Goal: Information Seeking & Learning: Understand process/instructions

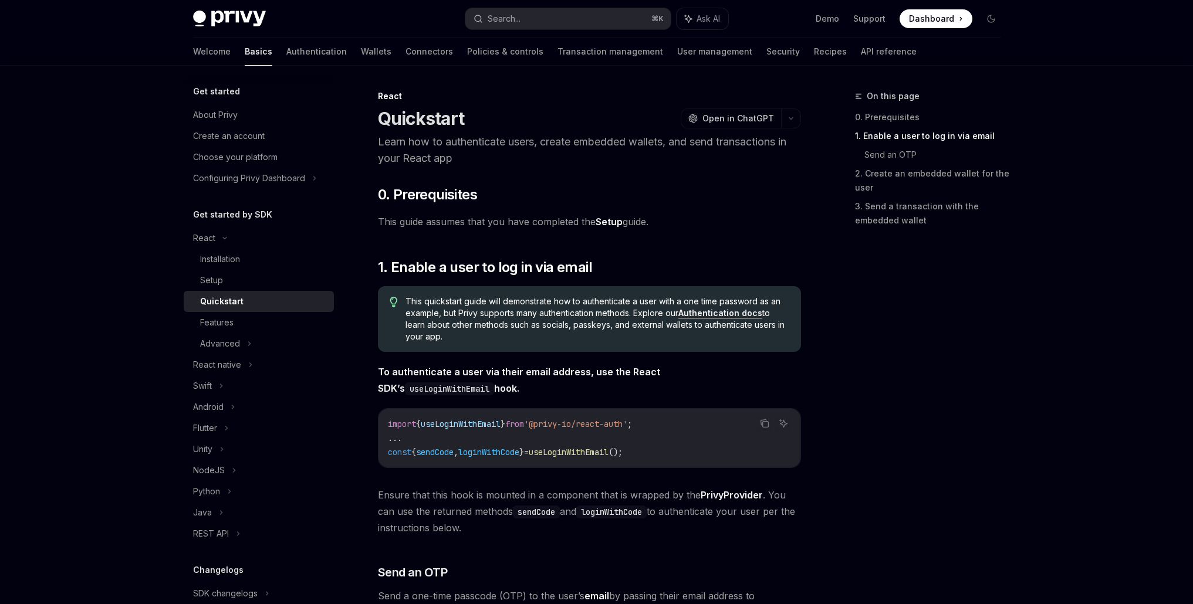
scroll to position [423, 0]
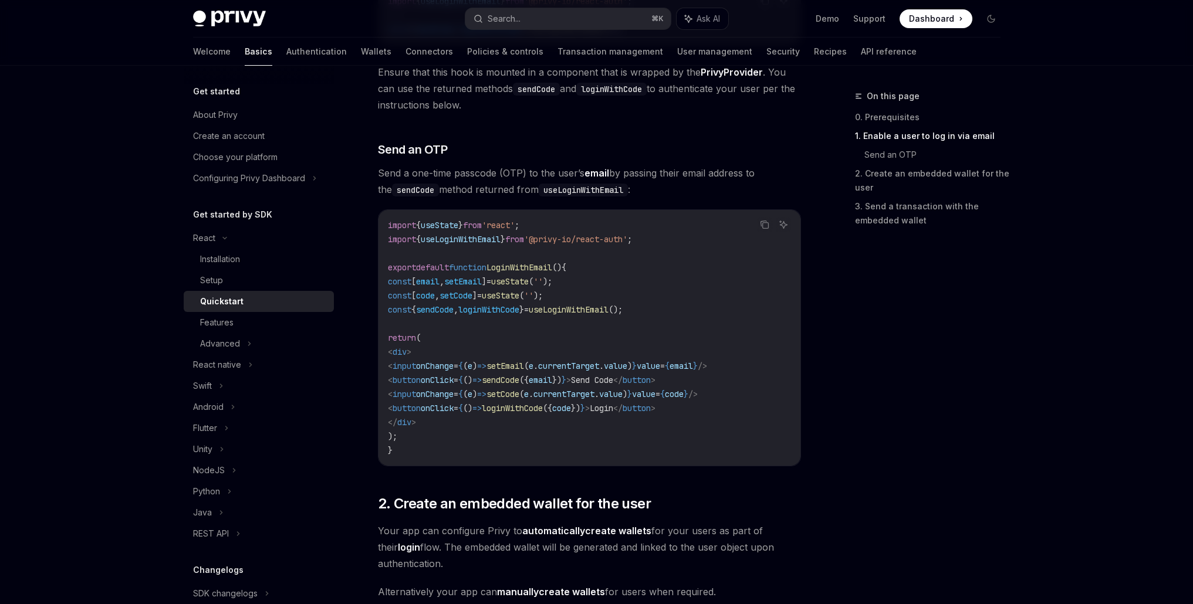
click at [985, 380] on div "On this page 0. Prerequisites 1. Enable a user to log in via email Send an OTP …" at bounding box center [921, 346] width 178 height 515
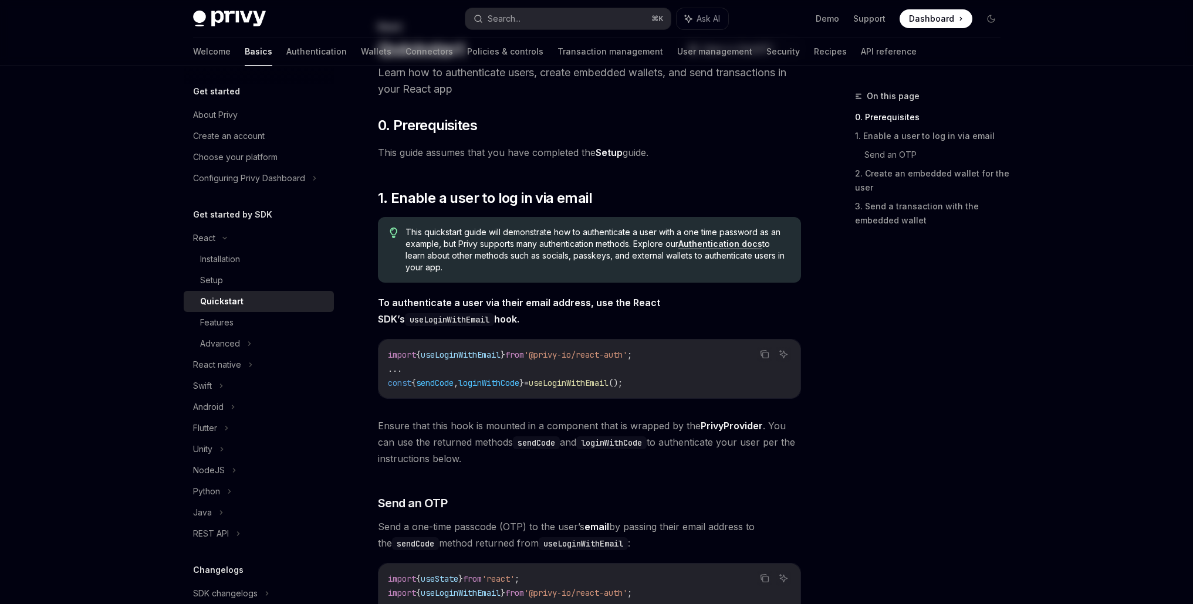
scroll to position [0, 0]
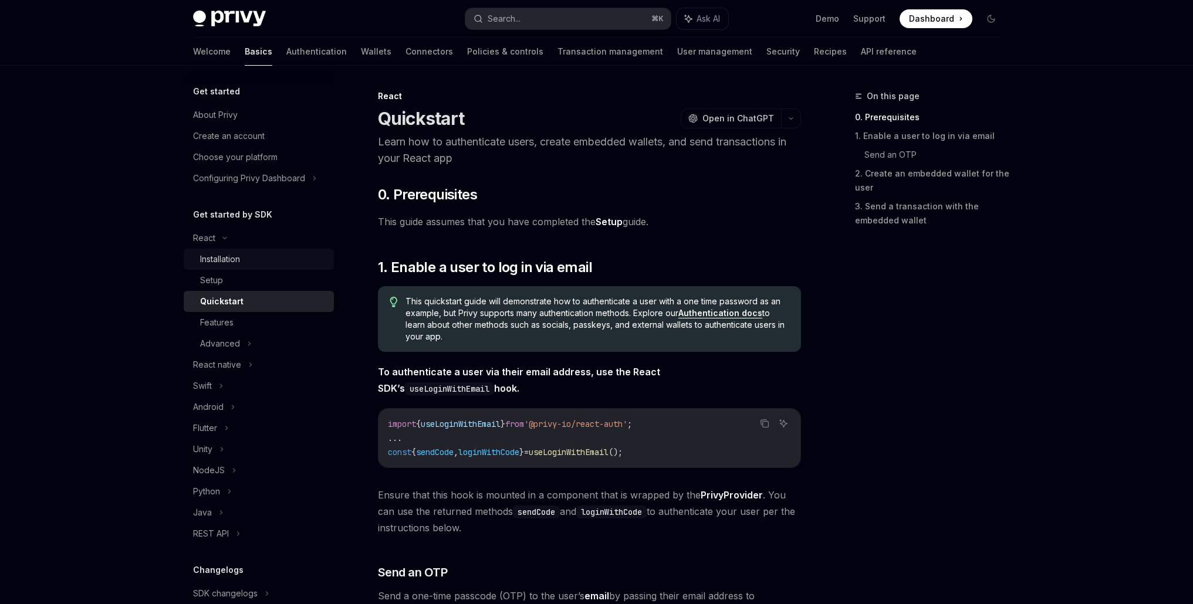
click at [237, 262] on div "Installation" at bounding box center [220, 259] width 40 height 14
type textarea "*"
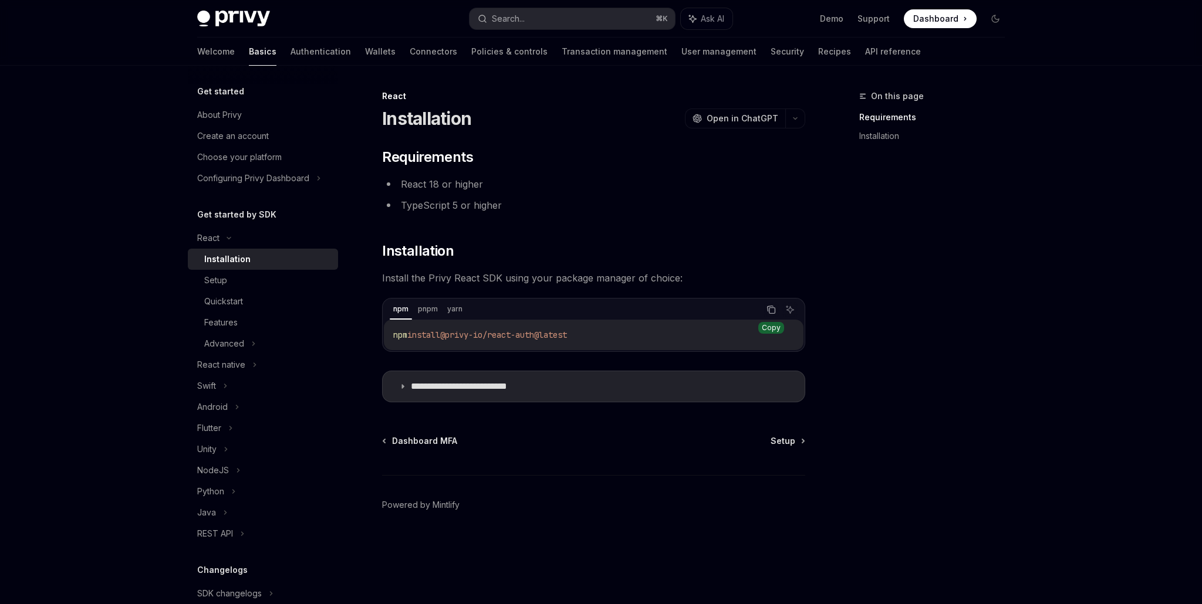
click at [775, 310] on icon "Copy the contents from the code block" at bounding box center [770, 309] width 9 height 9
click at [783, 439] on span "Setup" at bounding box center [783, 441] width 25 height 12
type textarea "*"
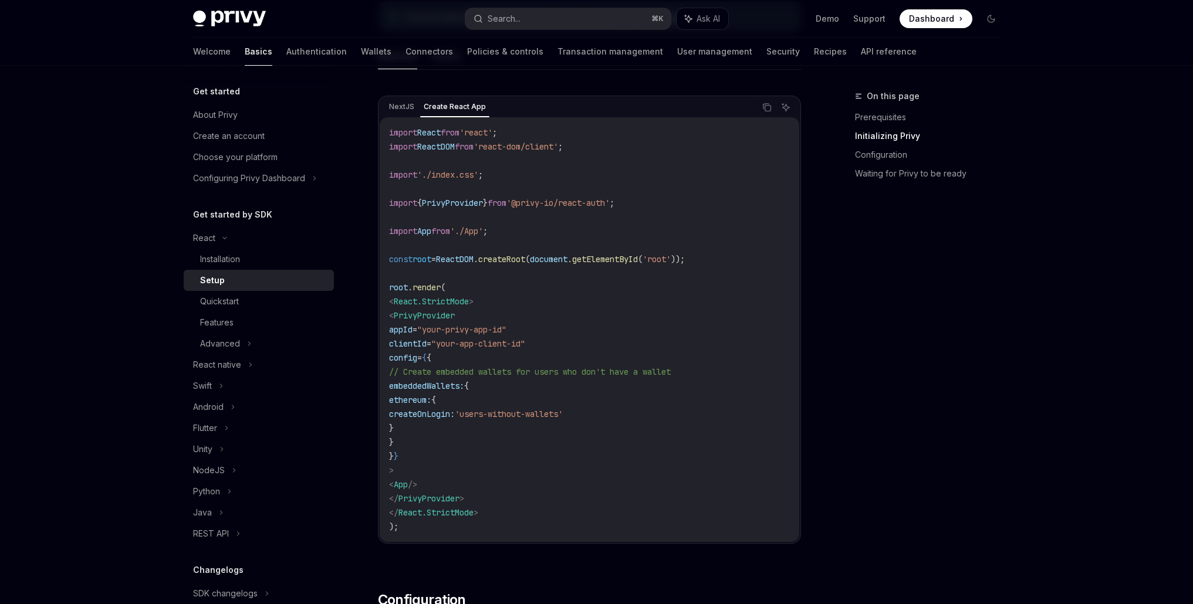
scroll to position [326, 0]
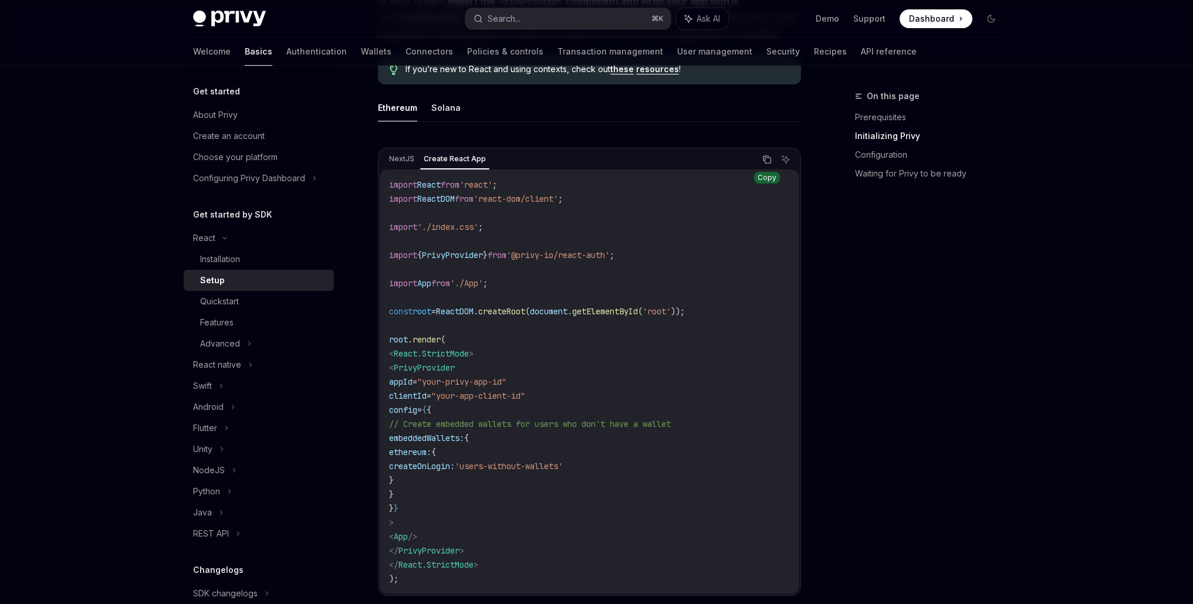
click at [771, 158] on icon "Copy the contents from the code block" at bounding box center [768, 161] width 6 height 6
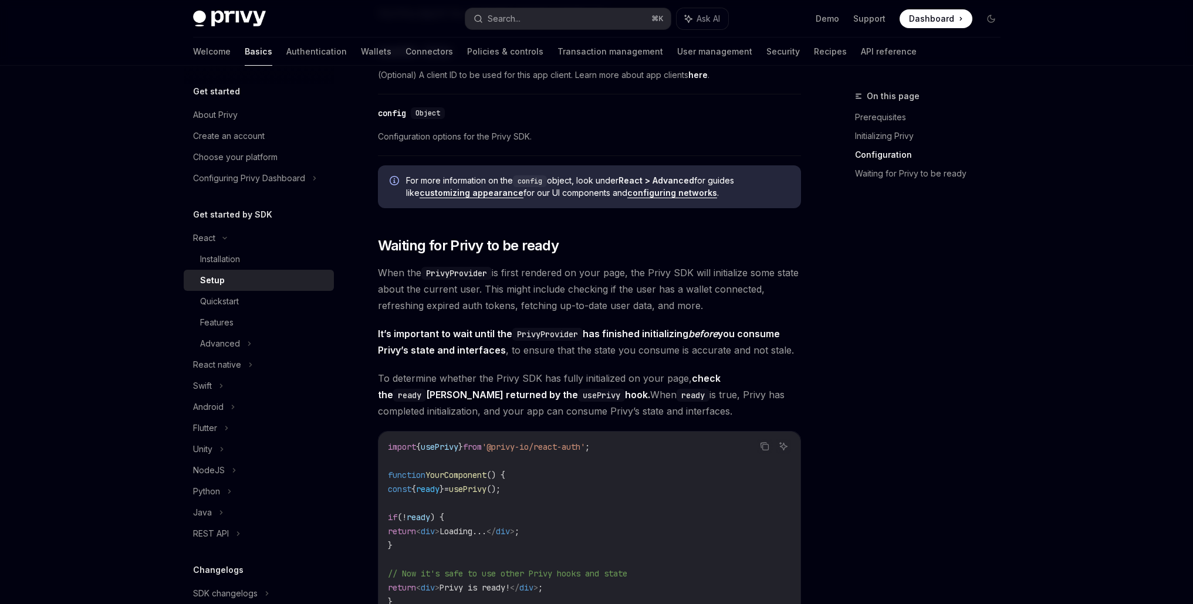
scroll to position [1116, 0]
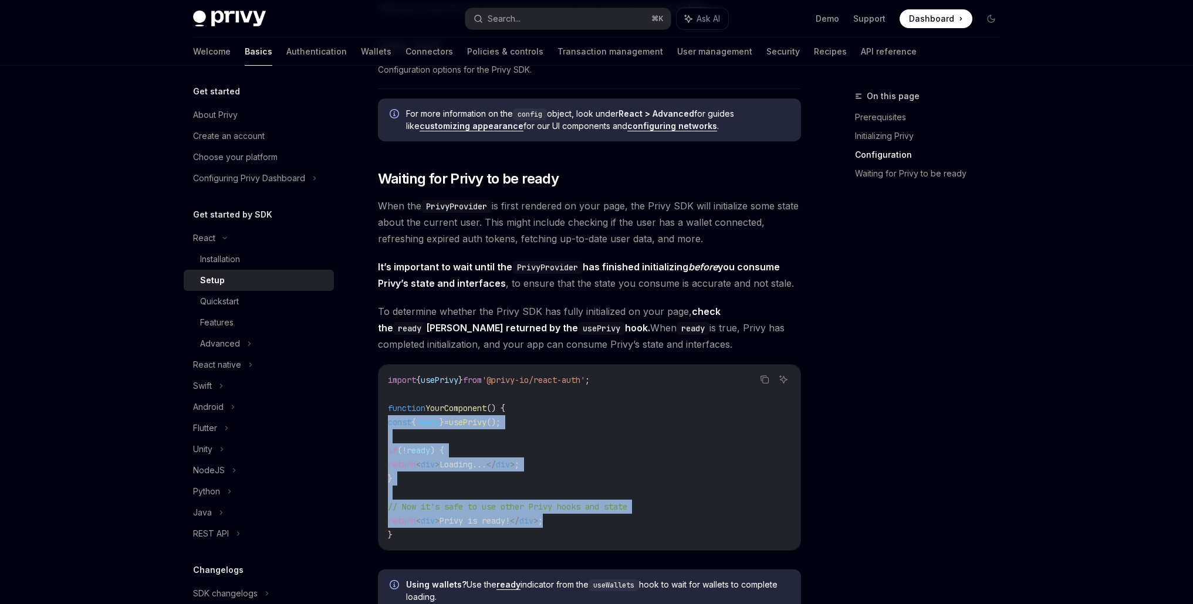
drag, startPoint x: 592, startPoint y: 519, endPoint x: 388, endPoint y: 416, distance: 227.8
click at [388, 416] on code "import { usePrivy } from '@privy-io/react-auth' ; function YourComponent () { c…" at bounding box center [589, 457] width 403 height 169
copy code "const { ready } = usePrivy (); if ( ! ready ) { return < div > Loading... </ di…"
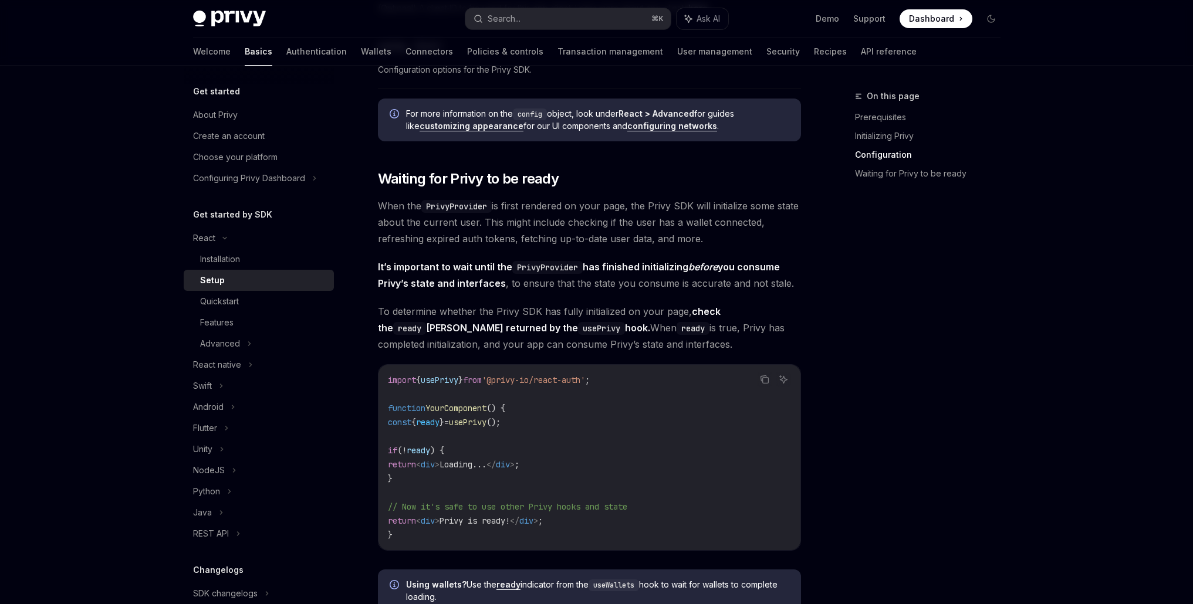
click at [491, 373] on code "import { usePrivy } from '@privy-io/react-auth' ; function YourComponent () { c…" at bounding box center [589, 457] width 403 height 169
click at [482, 381] on span "from" at bounding box center [472, 380] width 19 height 11
copy code "import { usePrivy } from '@privy-io/react-auth' ;"
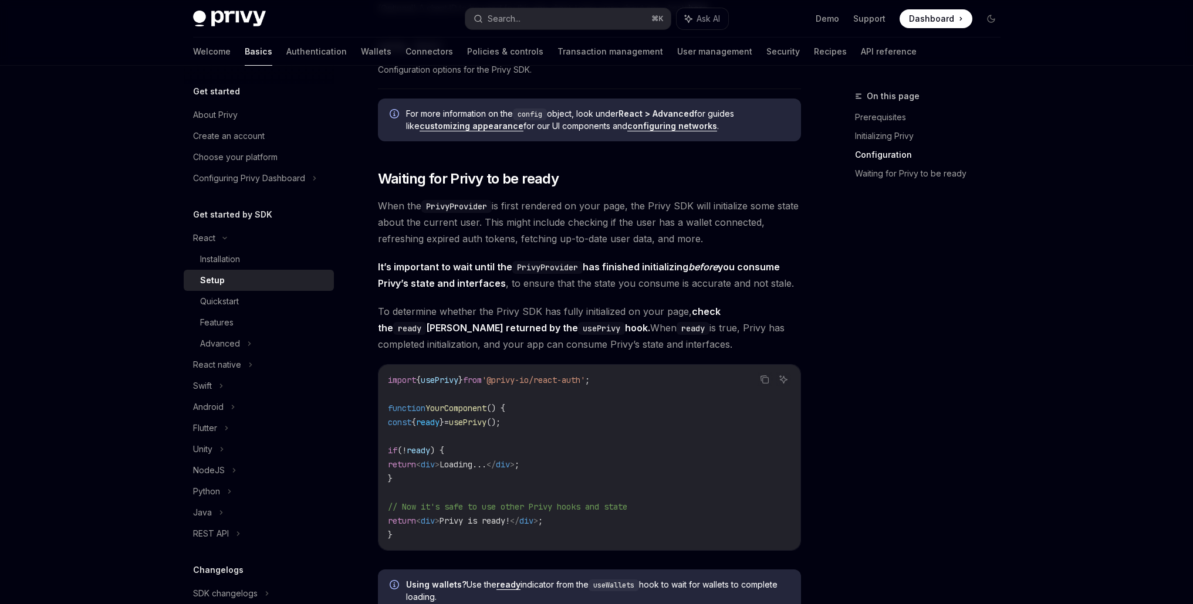
click at [947, 433] on div "On this page Prerequisites Initializing Privy Configuration Waiting for Privy t…" at bounding box center [921, 346] width 178 height 515
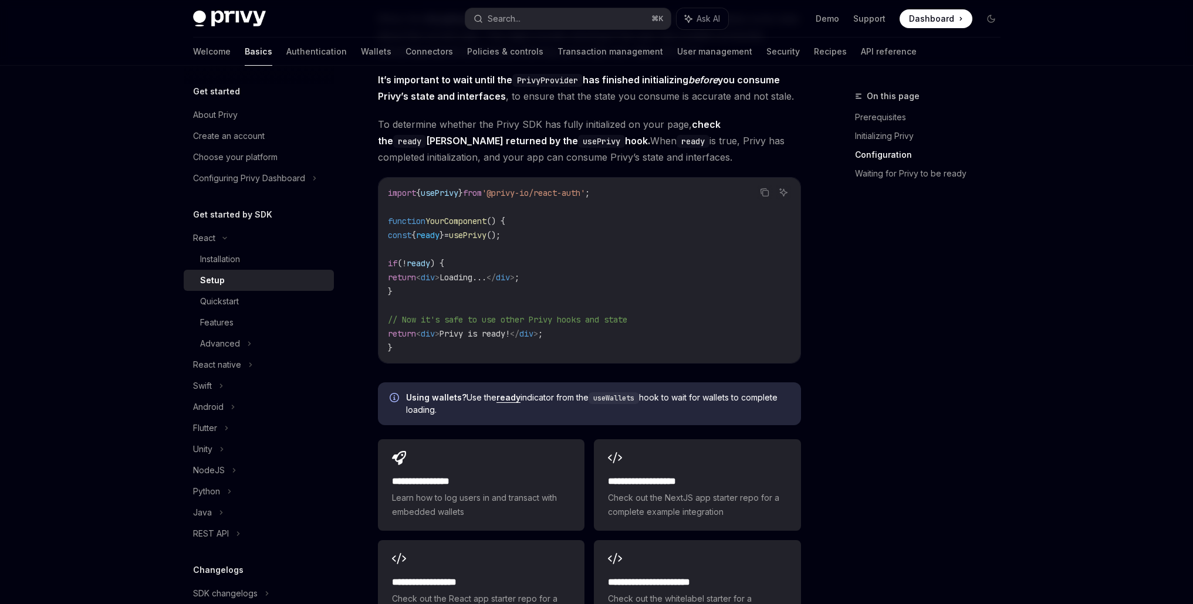
scroll to position [1509, 0]
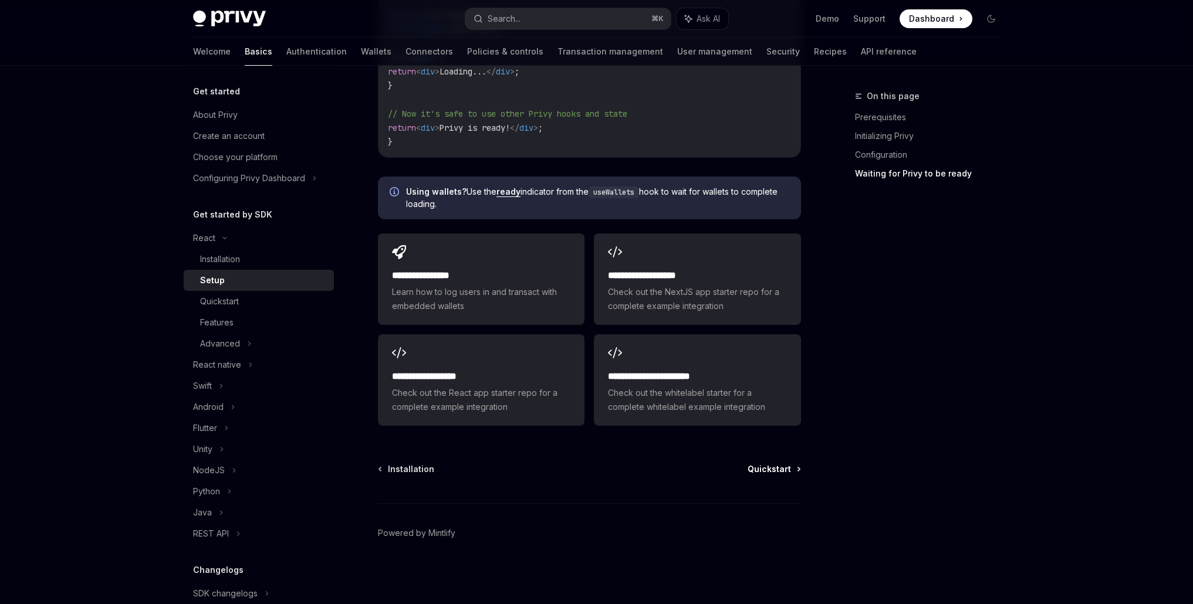
click at [762, 468] on span "Quickstart" at bounding box center [769, 470] width 43 height 12
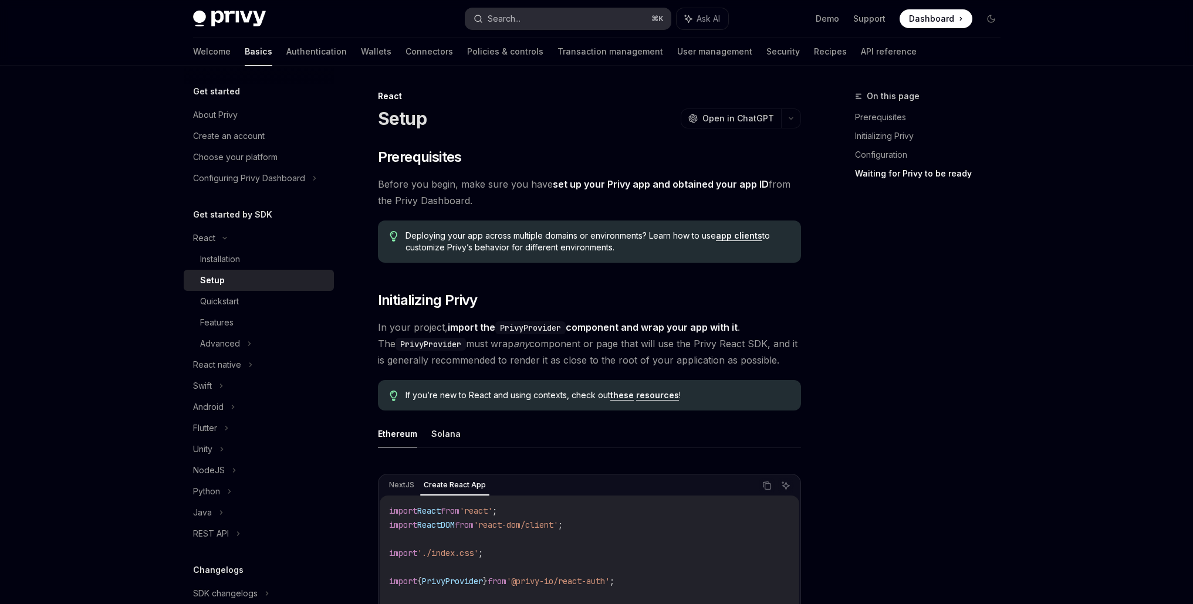
scroll to position [1408, 0]
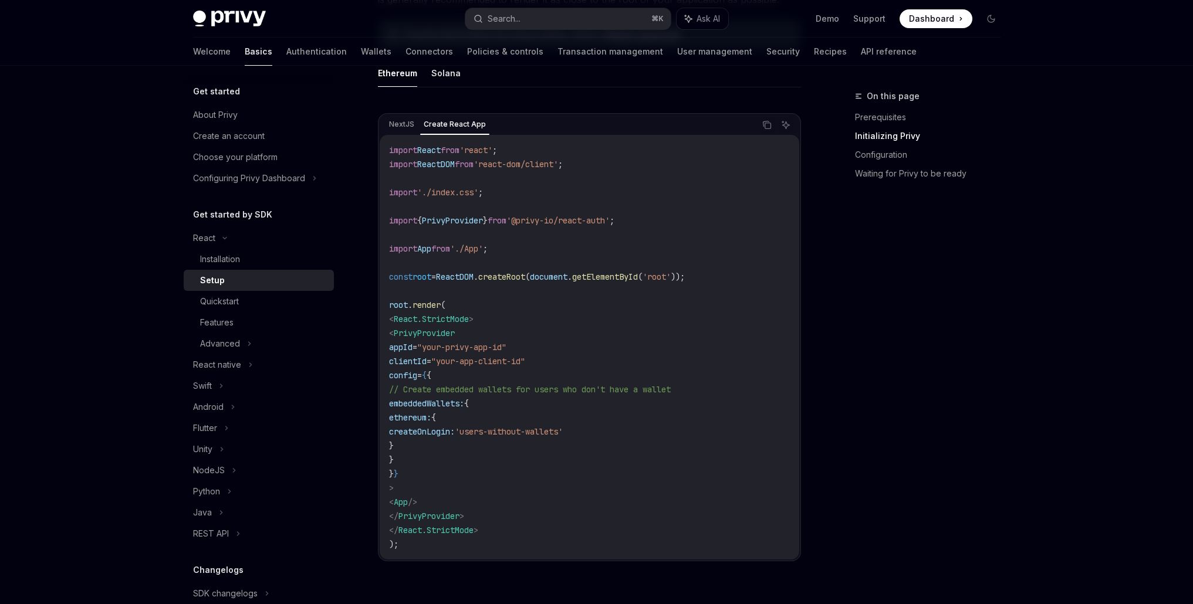
scroll to position [411, 0]
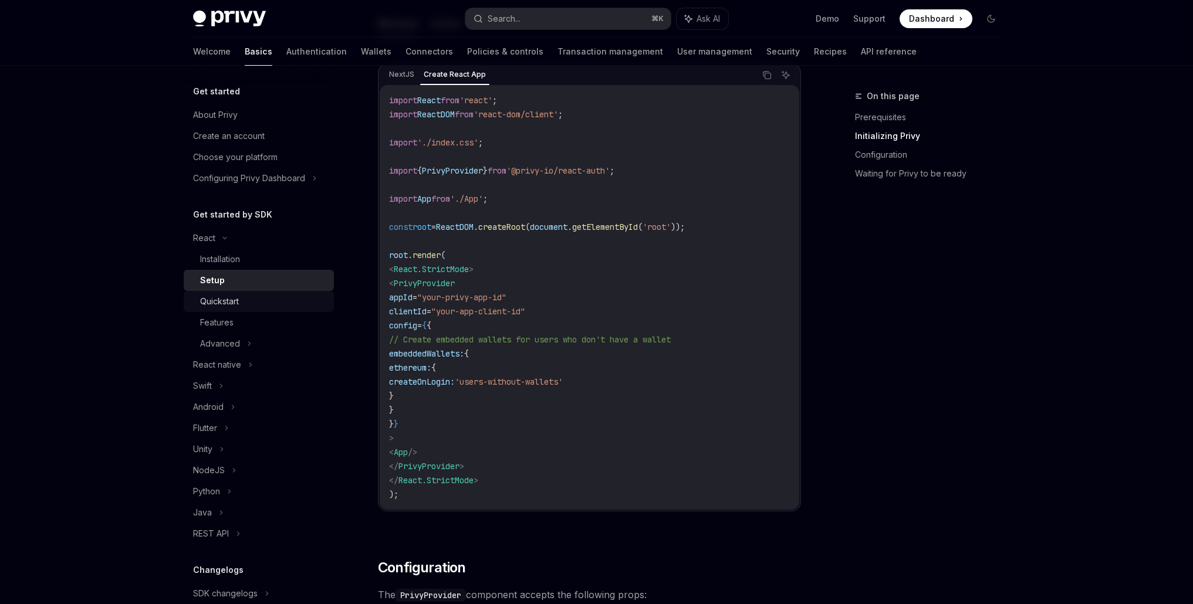
click at [242, 298] on div "Quickstart" at bounding box center [263, 302] width 127 height 14
type textarea "*"
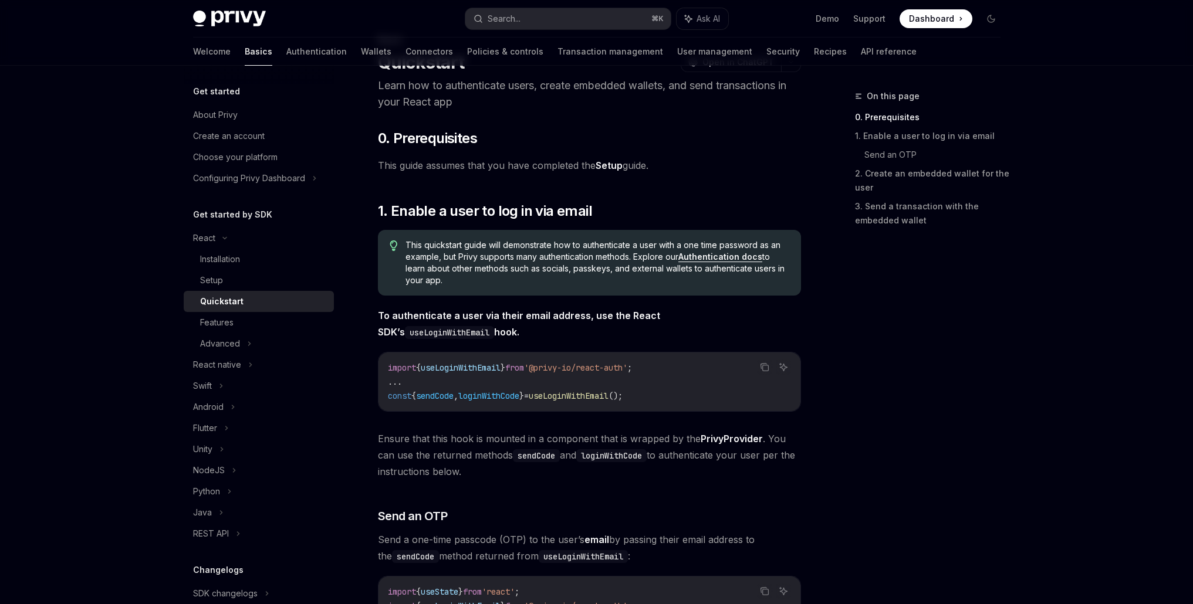
scroll to position [89, 0]
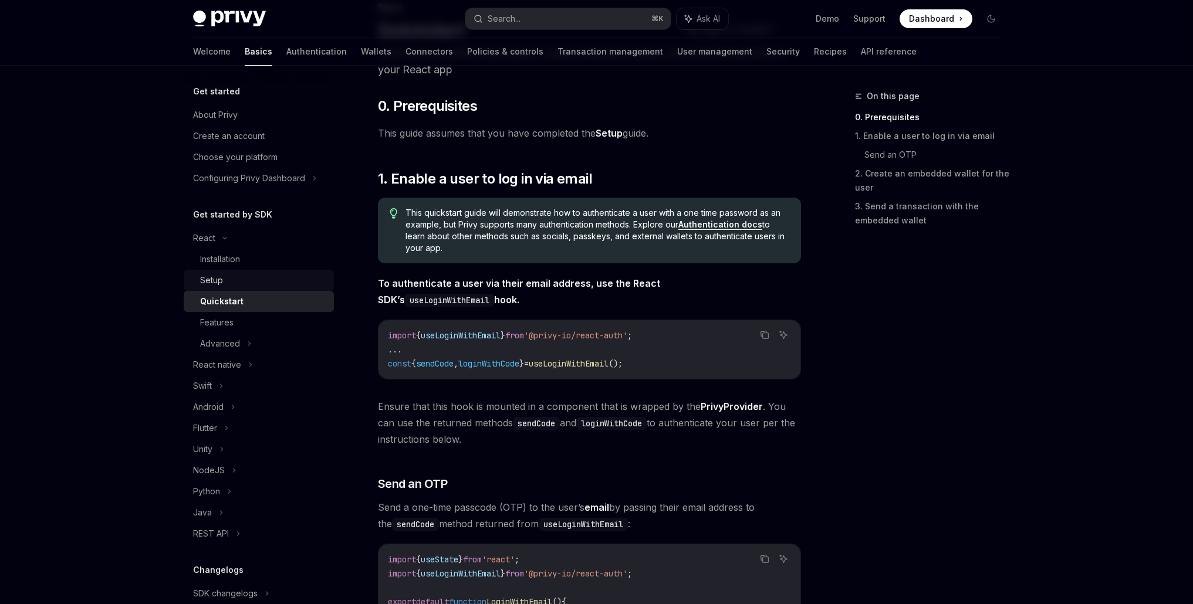
click at [234, 281] on div "Setup" at bounding box center [263, 280] width 127 height 14
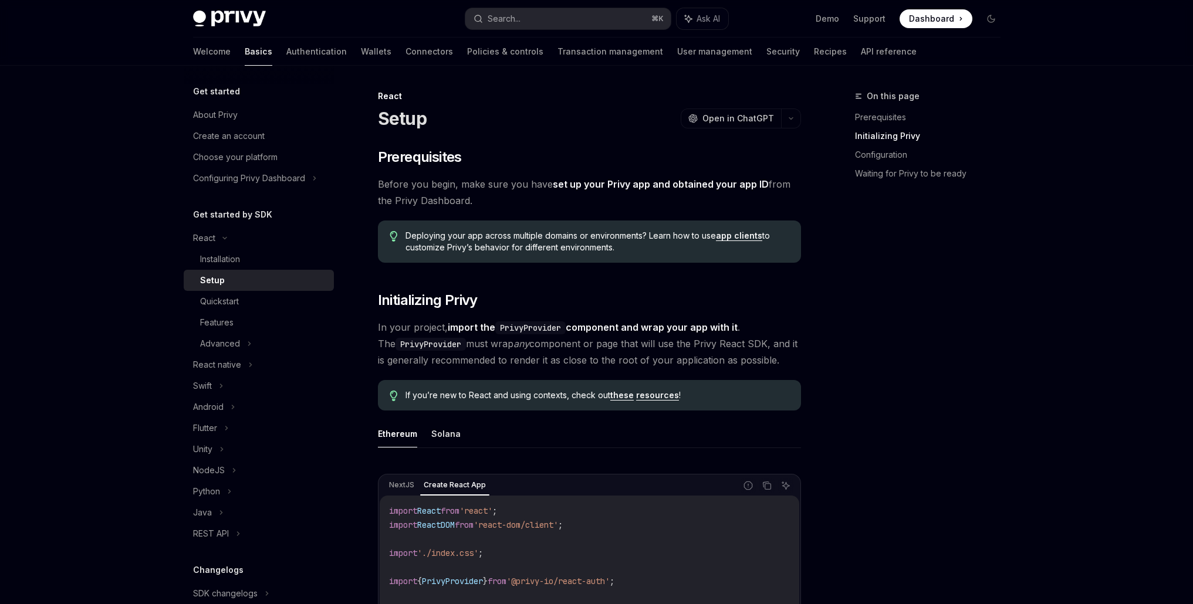
scroll to position [306, 0]
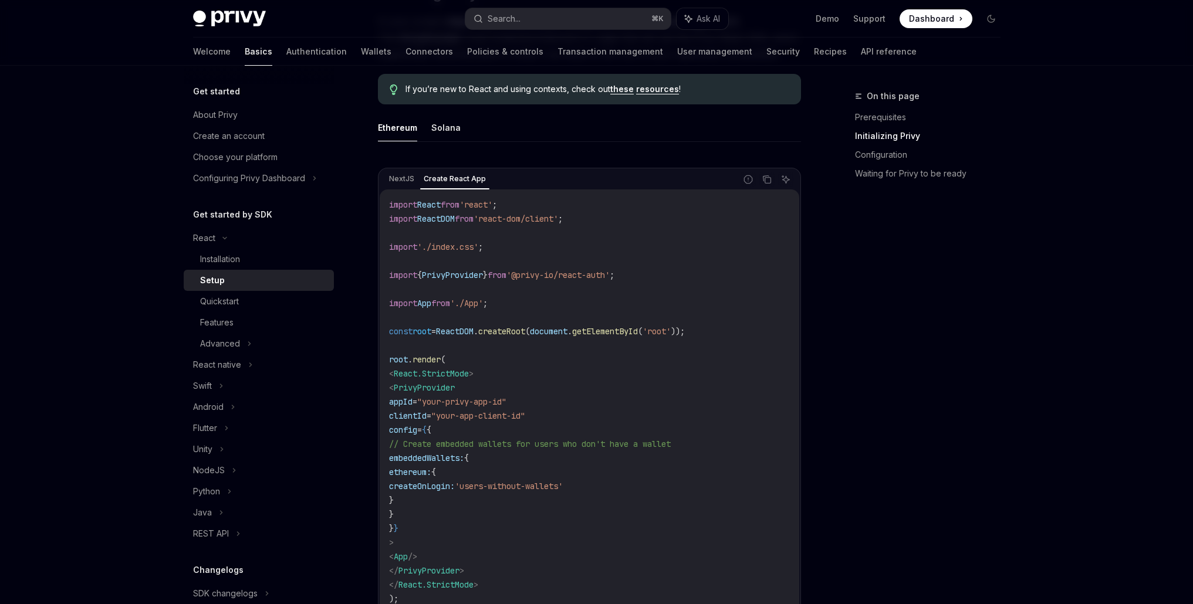
drag, startPoint x: 504, startPoint y: 569, endPoint x: 398, endPoint y: 390, distance: 207.5
click at [398, 390] on code "import React from 'react' ; import ReactDOM from 'react-dom/client' ; import '.…" at bounding box center [589, 402] width 401 height 408
copy code "< PrivyProvider appId = "your-privy-app-id" clientId = "your-app-client-id" con…"
click at [782, 276] on code "import React from 'react' ; import ReactDOM from 'react-dom/client' ; import '.…" at bounding box center [589, 402] width 401 height 408
click at [567, 272] on span "'@privy-io/react-auth'" at bounding box center [557, 275] width 103 height 11
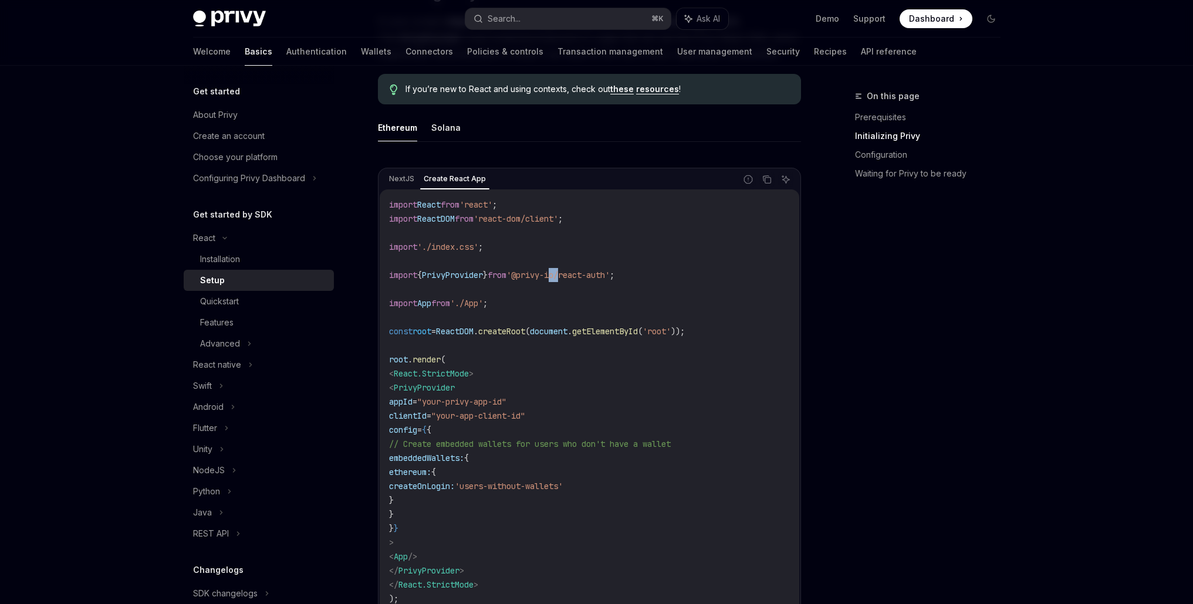
click at [567, 272] on span "'@privy-io/react-auth'" at bounding box center [557, 275] width 103 height 11
copy code "import { PrivyProvider } from '@privy-io/react-auth' ;"
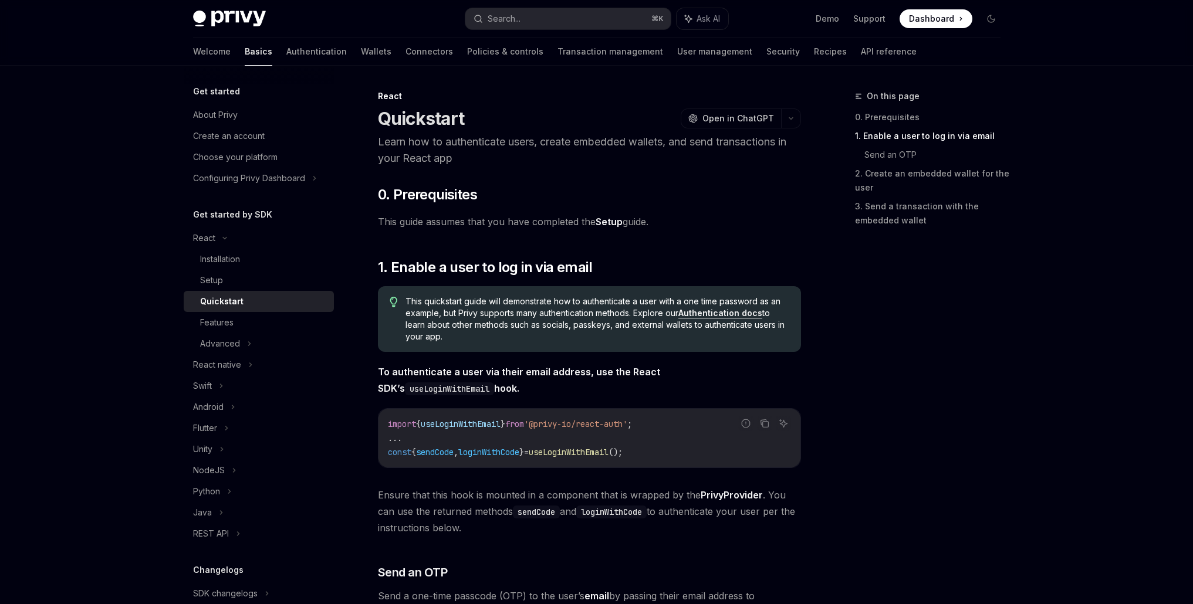
scroll to position [268, 0]
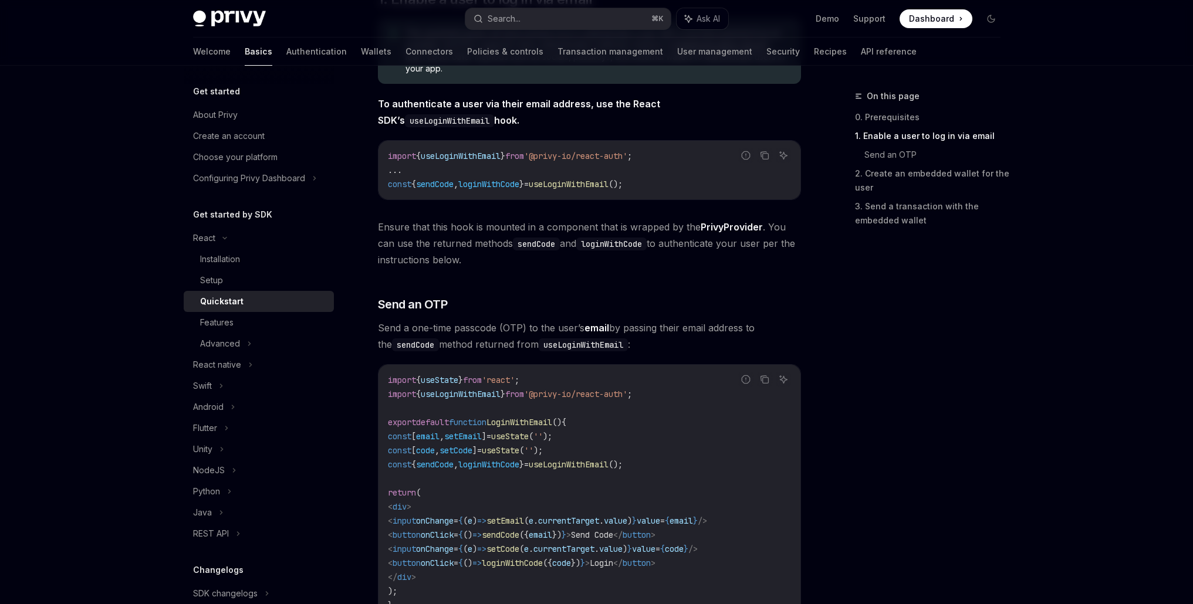
click at [232, 94] on h5 "Get started" at bounding box center [216, 92] width 47 height 14
click at [231, 116] on div "About Privy" at bounding box center [215, 115] width 45 height 14
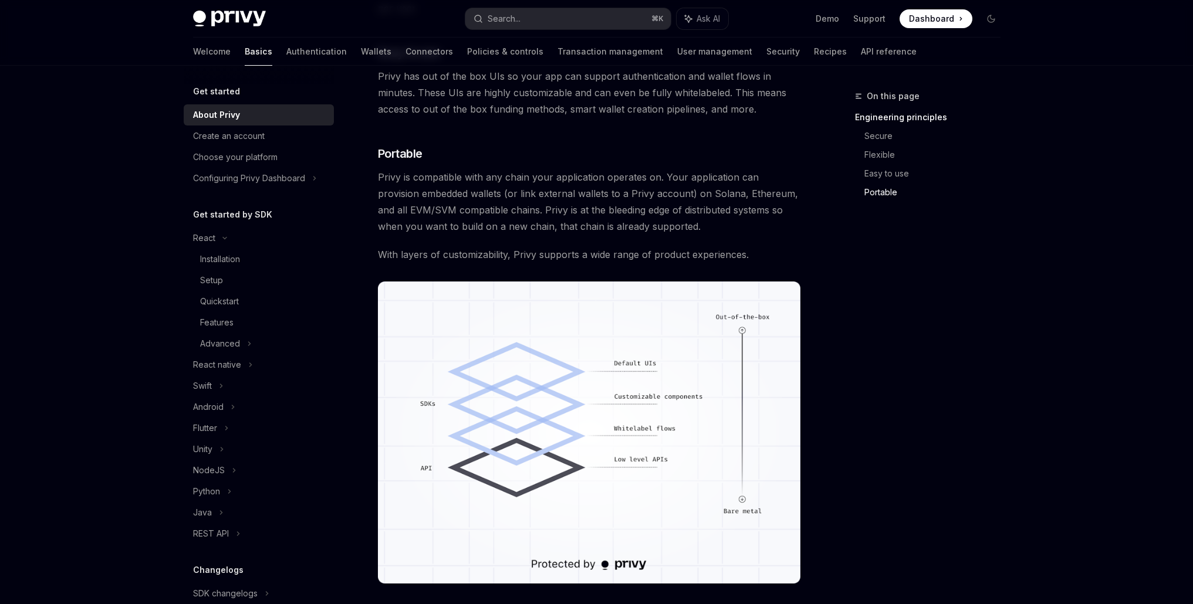
scroll to position [931, 0]
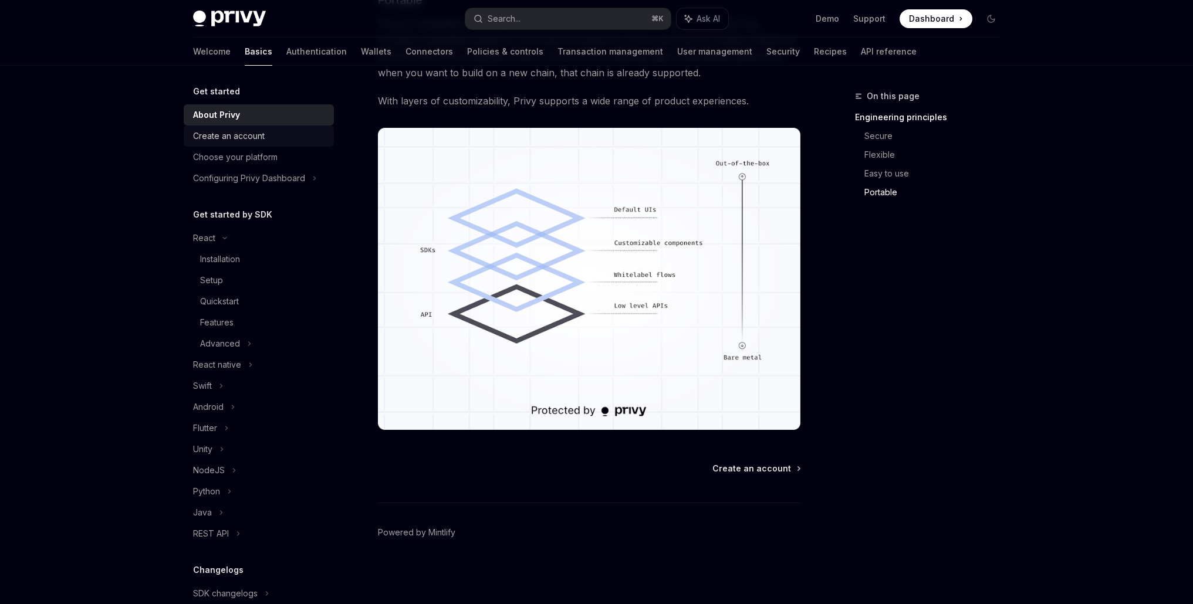
click at [249, 134] on div "Create an account" at bounding box center [229, 136] width 72 height 14
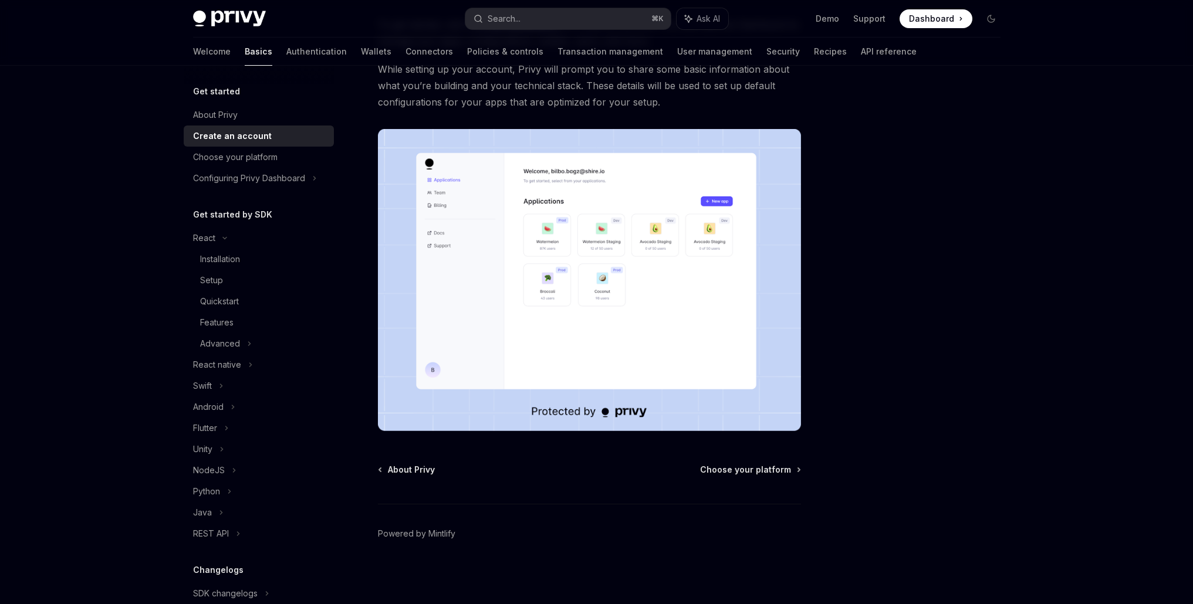
scroll to position [133, 0]
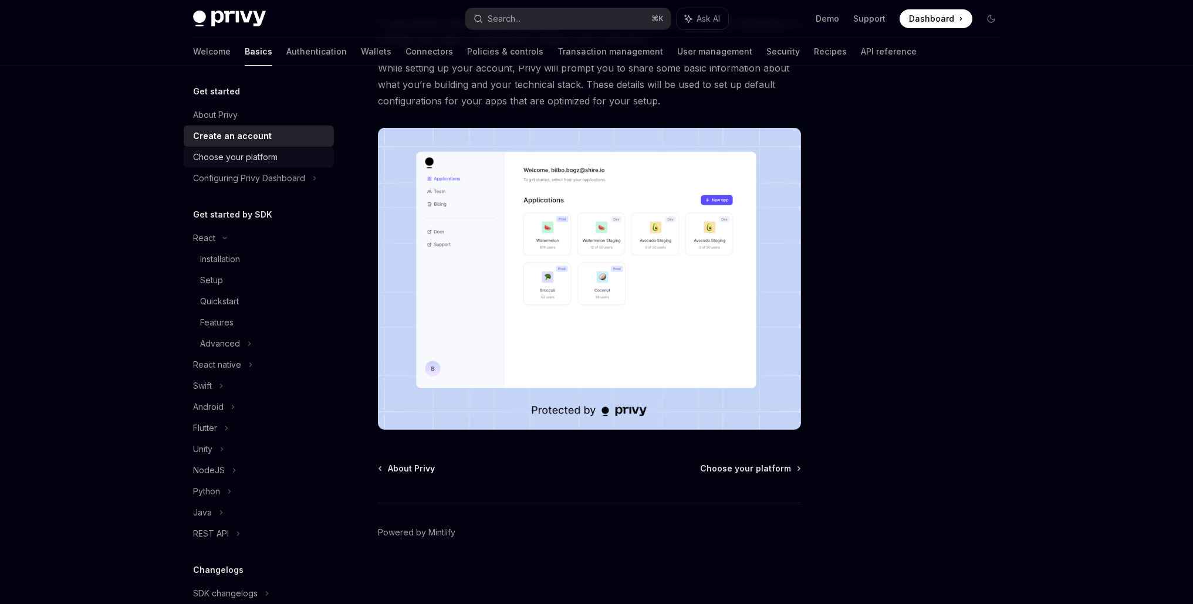
click at [251, 160] on div "Choose your platform" at bounding box center [235, 157] width 85 height 14
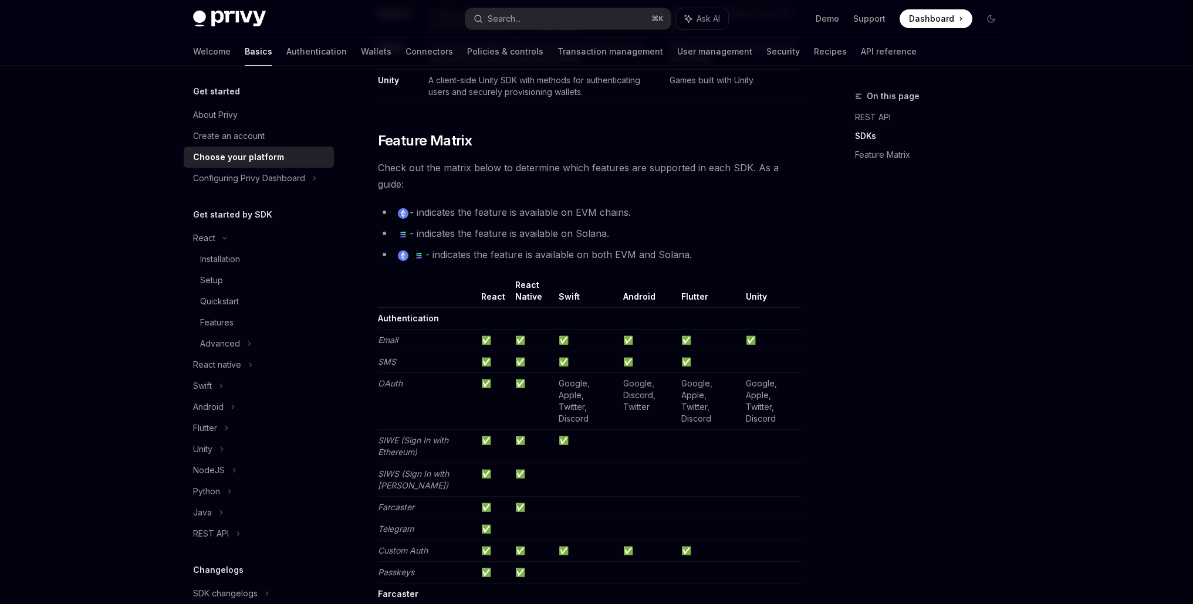
scroll to position [1279, 0]
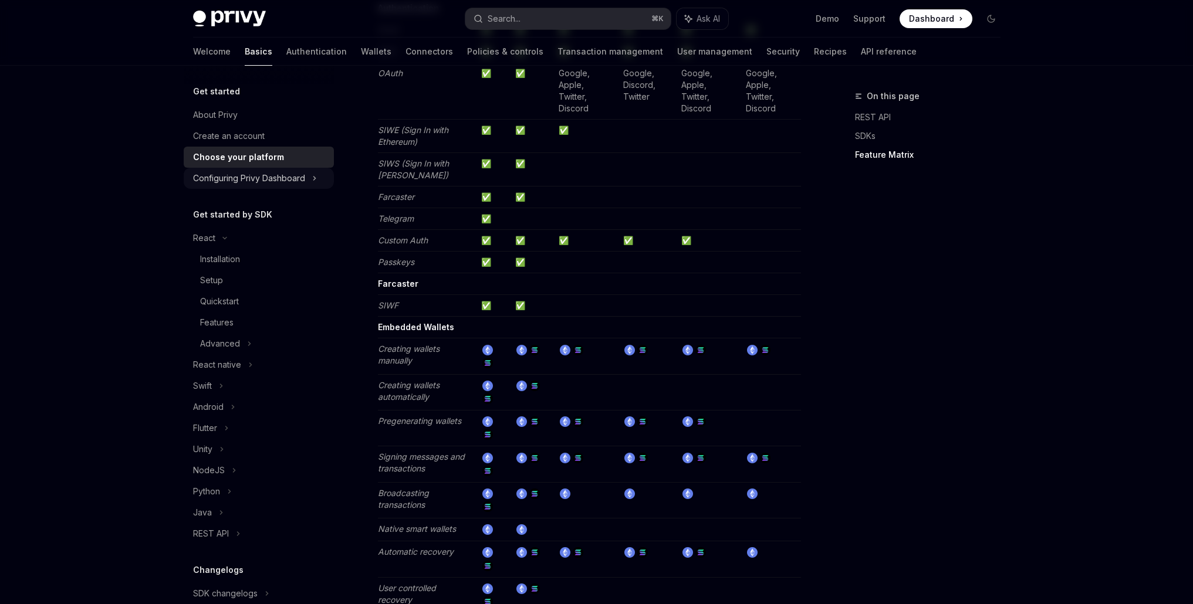
click at [270, 181] on div "Configuring Privy Dashboard" at bounding box center [249, 178] width 112 height 14
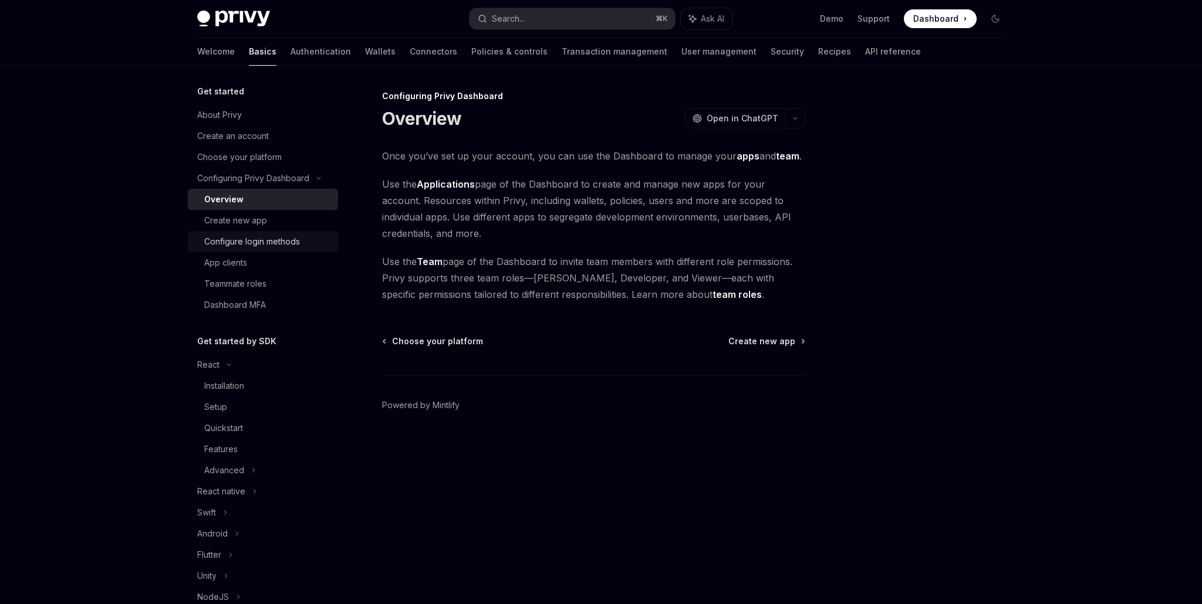
click at [291, 244] on div "Configure login methods" at bounding box center [252, 242] width 96 height 14
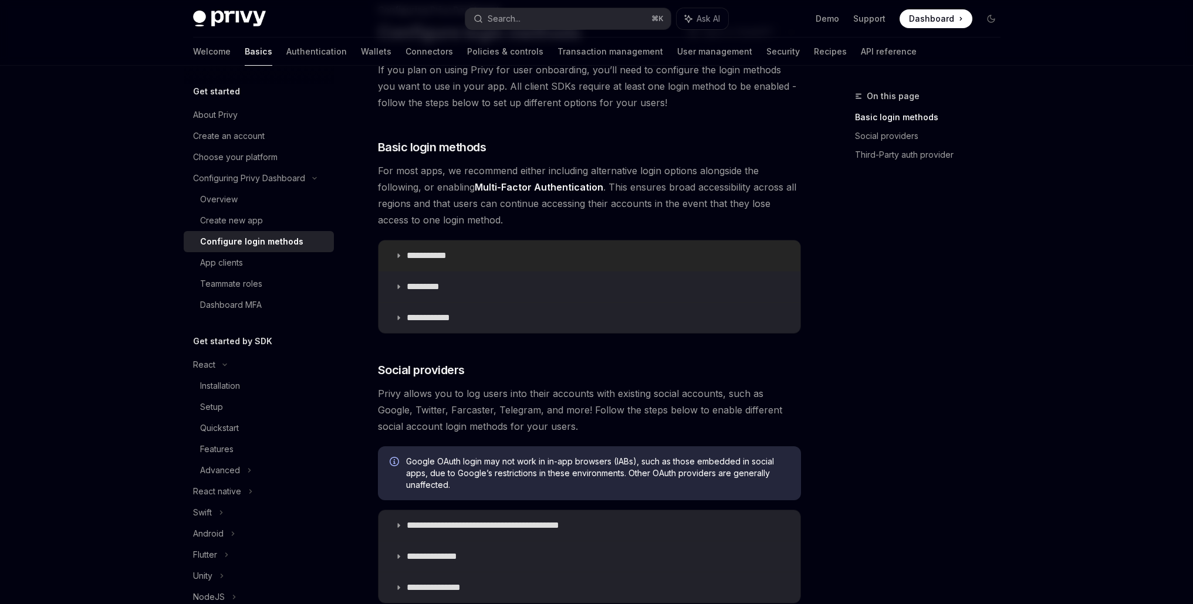
scroll to position [89, 0]
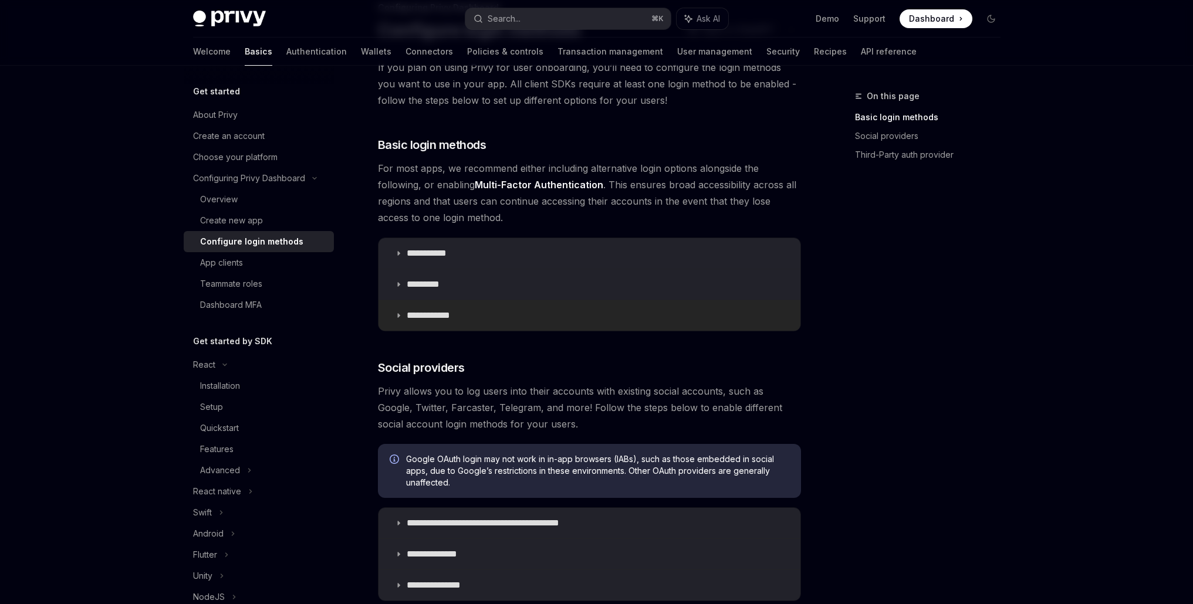
click at [397, 319] on summary "**********" at bounding box center [590, 315] width 422 height 31
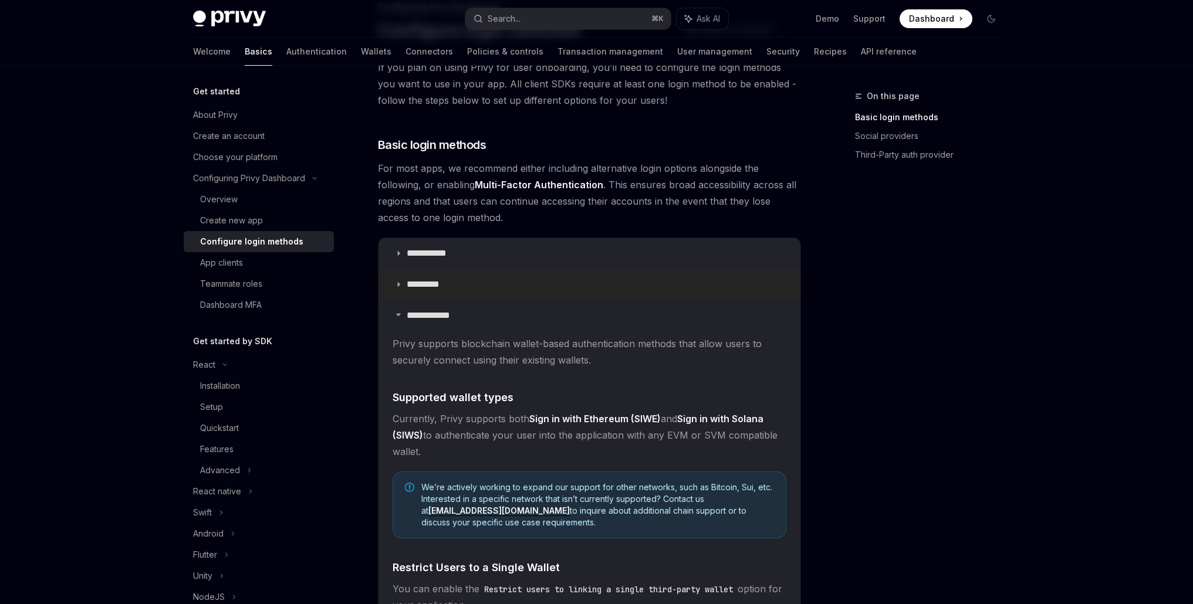
click at [404, 291] on summary "*********" at bounding box center [590, 284] width 422 height 31
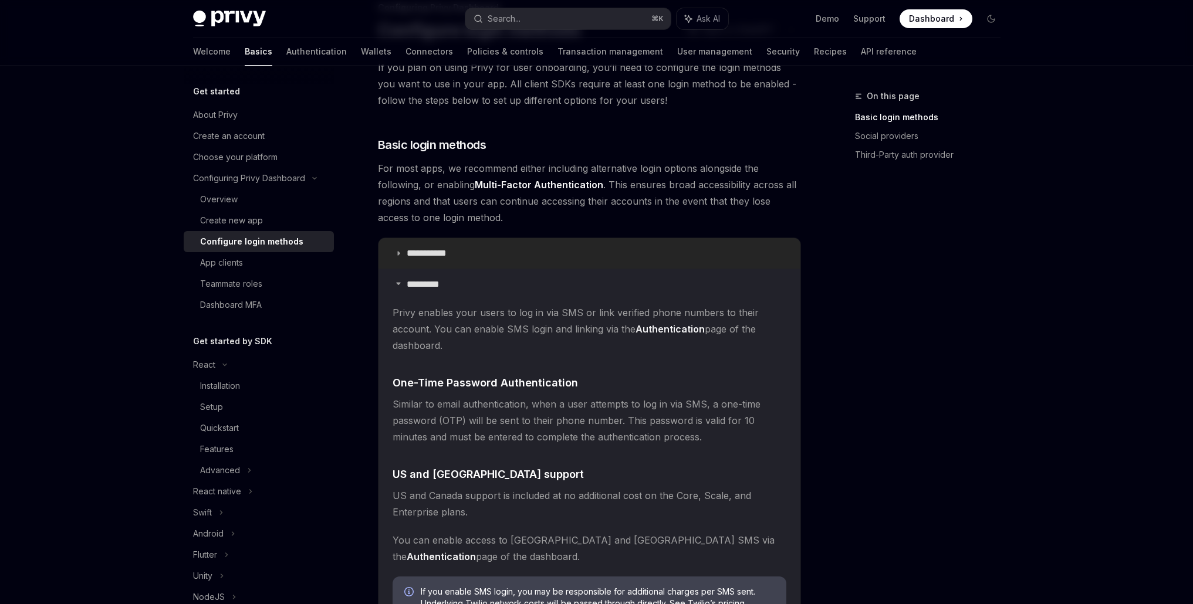
click at [402, 256] on summary "**********" at bounding box center [590, 253] width 422 height 31
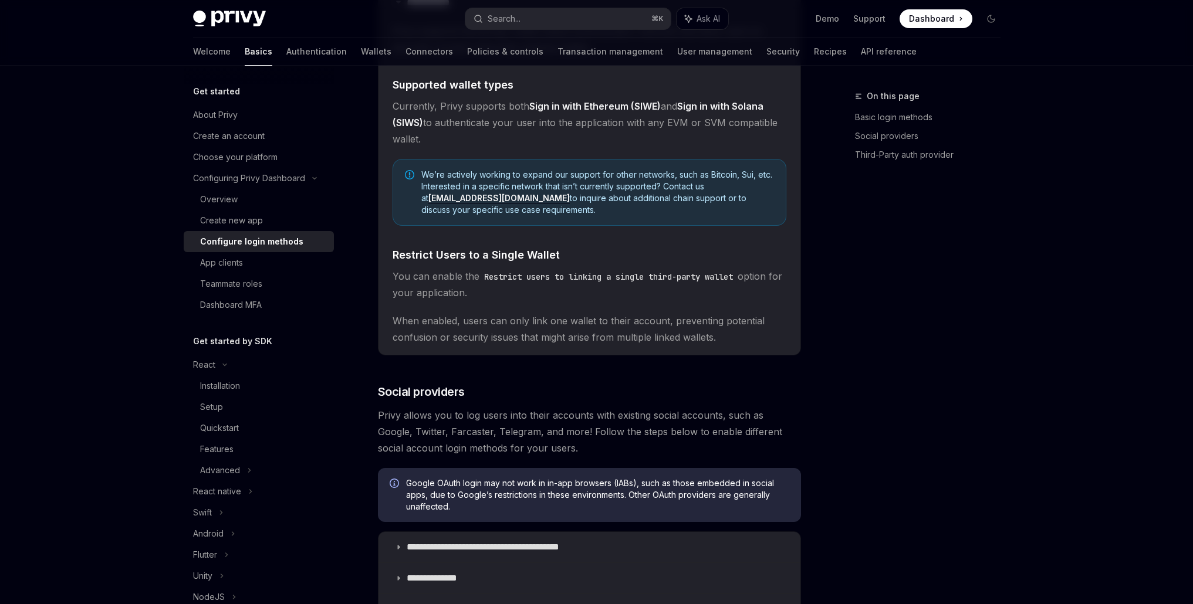
scroll to position [1286, 0]
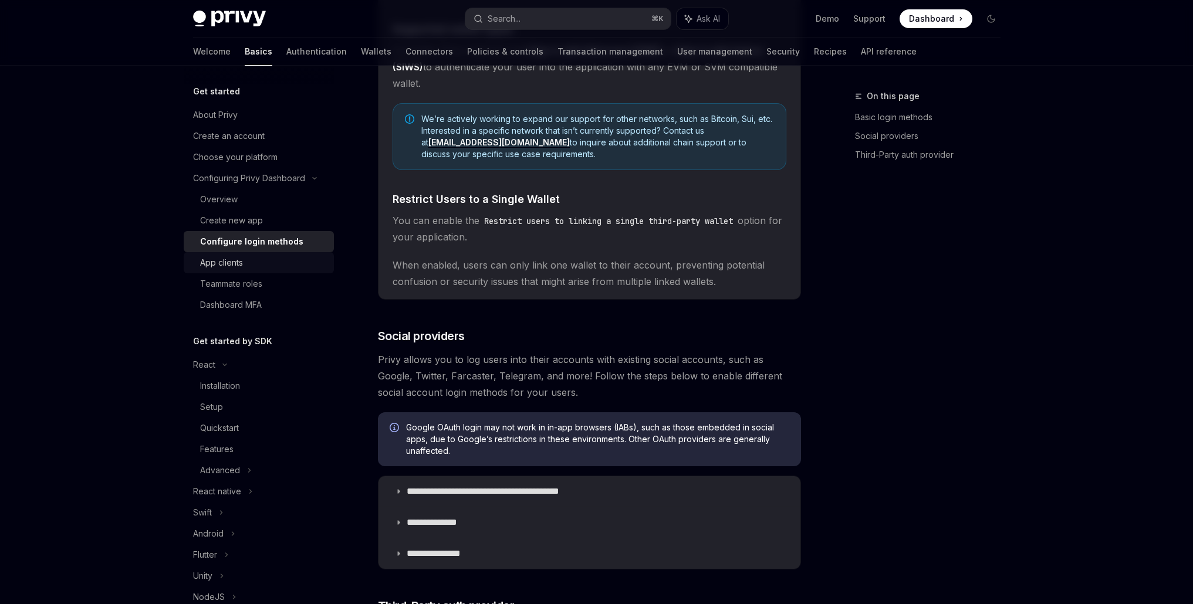
click at [234, 266] on div "App clients" at bounding box center [221, 263] width 43 height 14
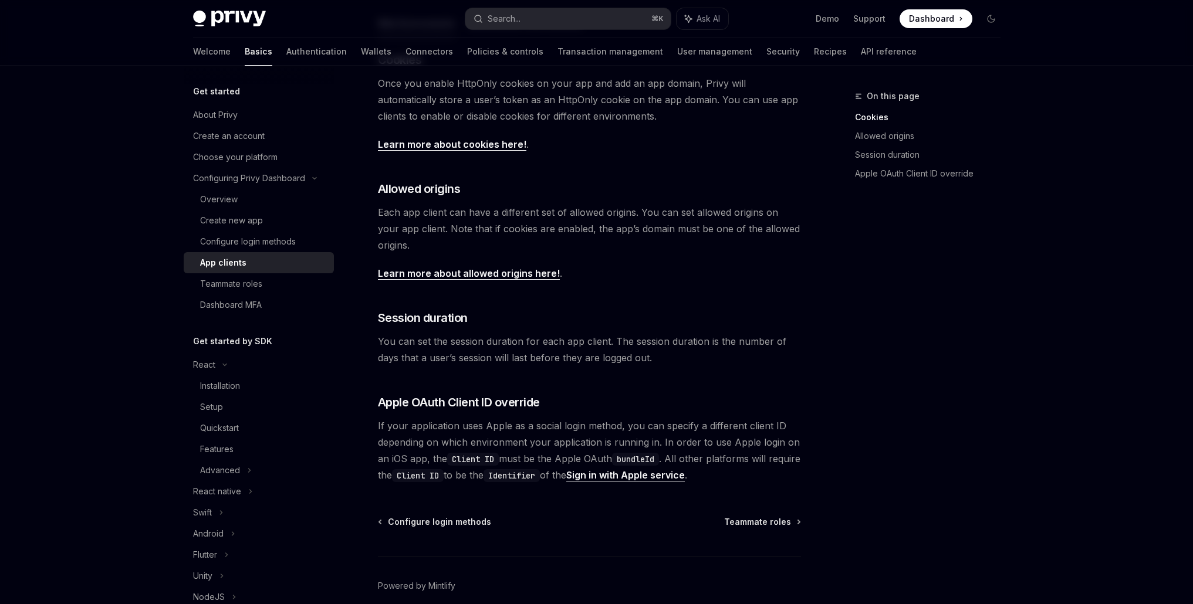
scroll to position [333, 0]
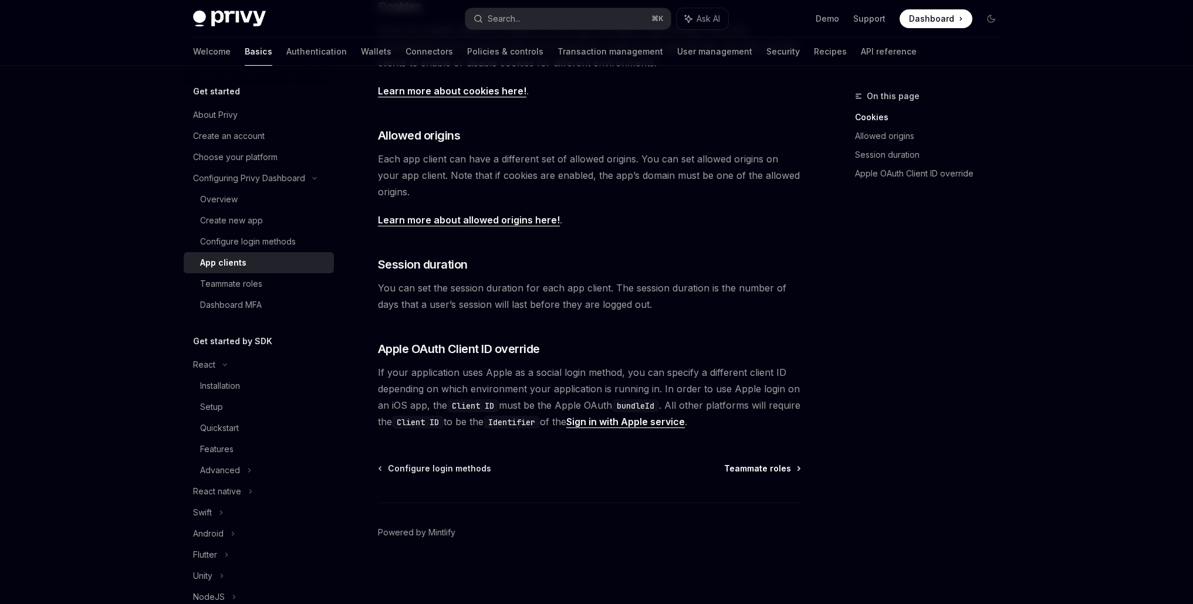
click at [778, 474] on span "Teammate roles" at bounding box center [757, 469] width 67 height 12
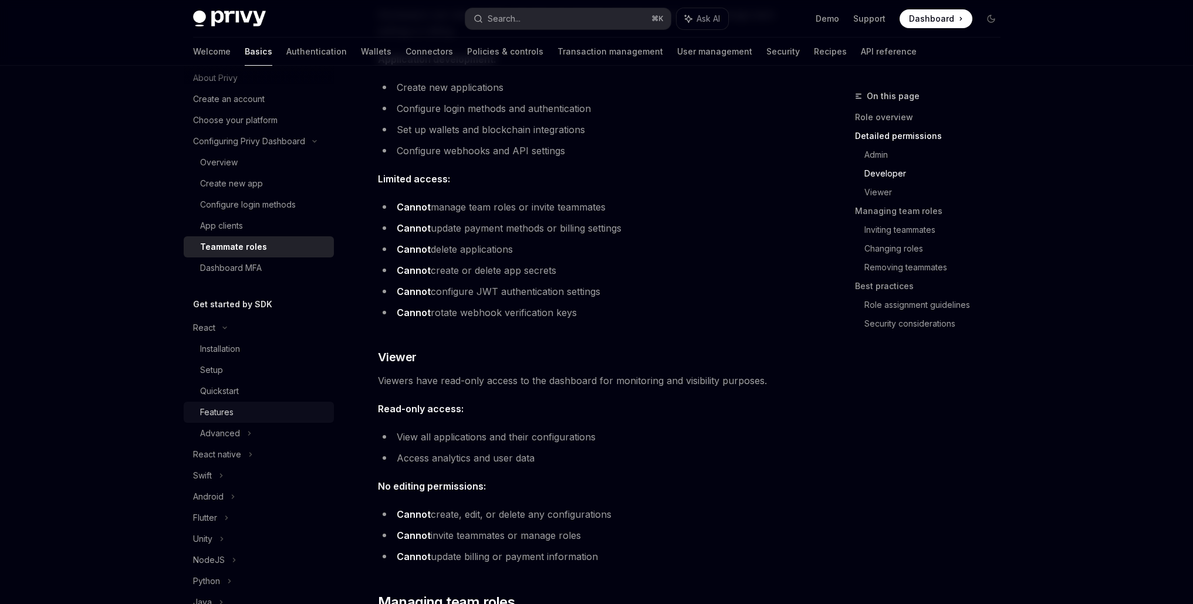
scroll to position [106, 0]
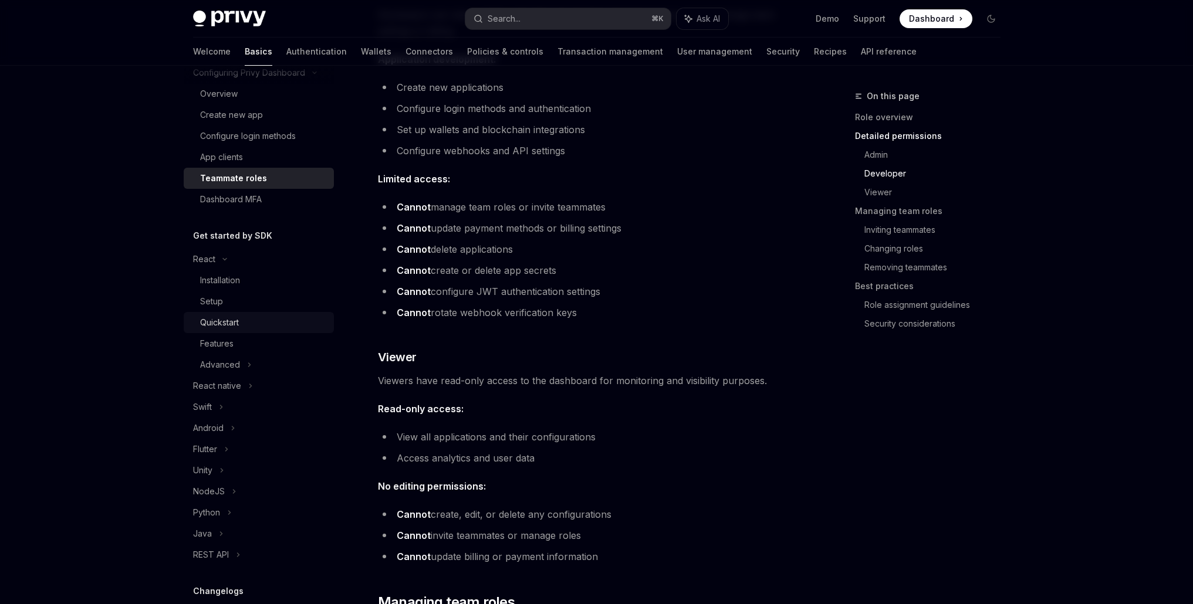
click at [273, 319] on div "Quickstart" at bounding box center [263, 323] width 127 height 14
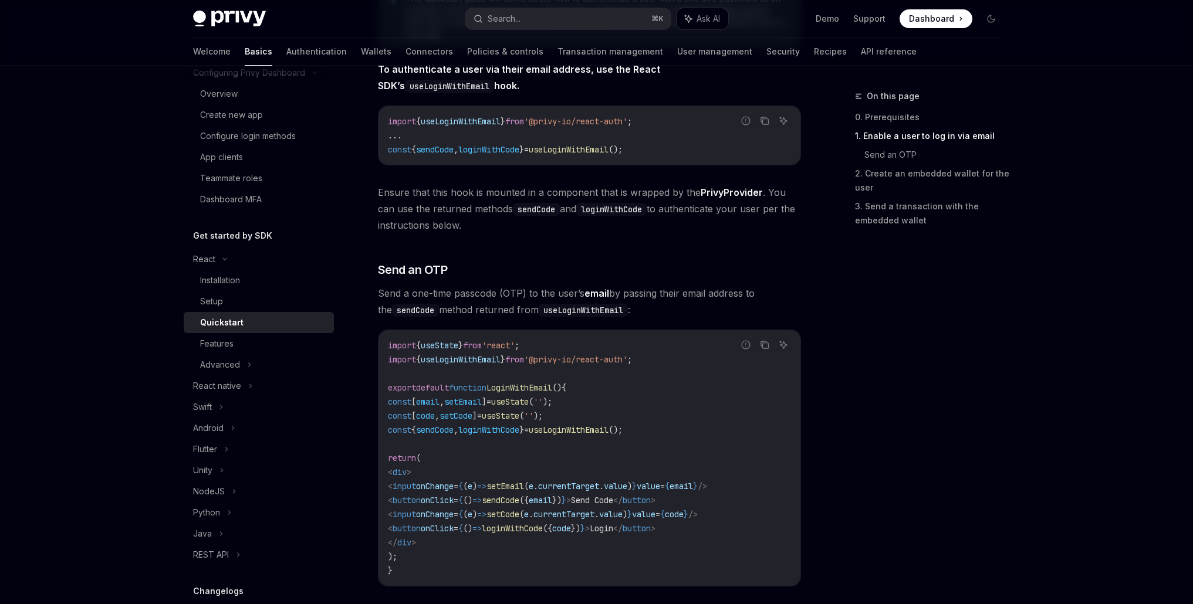
scroll to position [210, 0]
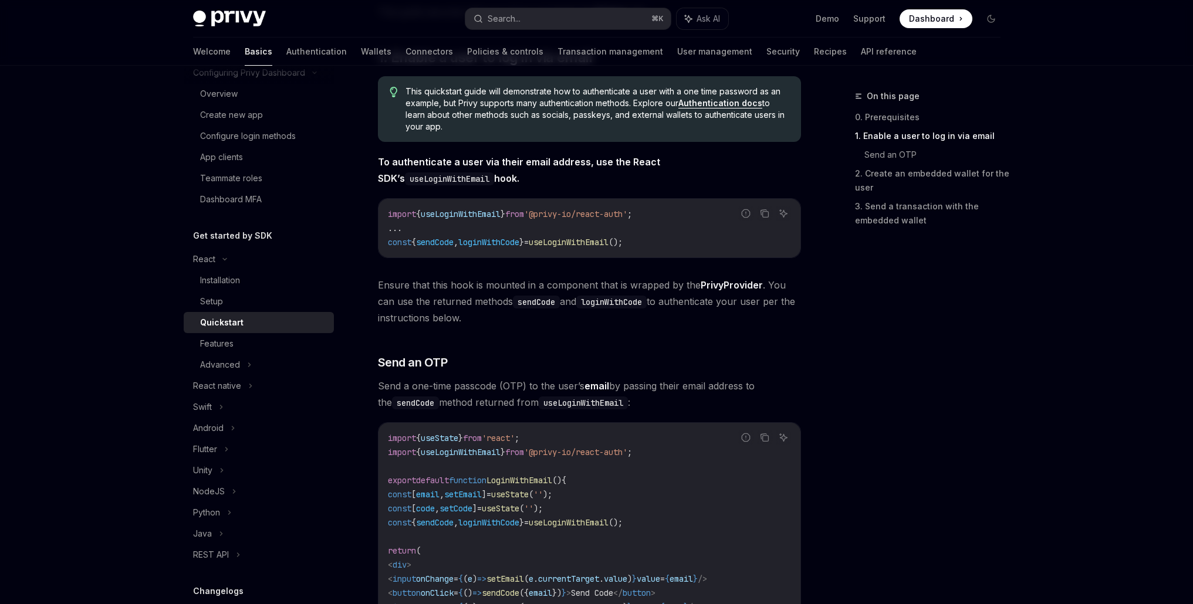
click at [247, 28] on div "Privy Docs home page Search... ⌘ K Ask AI Demo Support Dashboard Dashboard Sear…" at bounding box center [596, 19] width 807 height 38
click at [251, 16] on img at bounding box center [229, 19] width 73 height 16
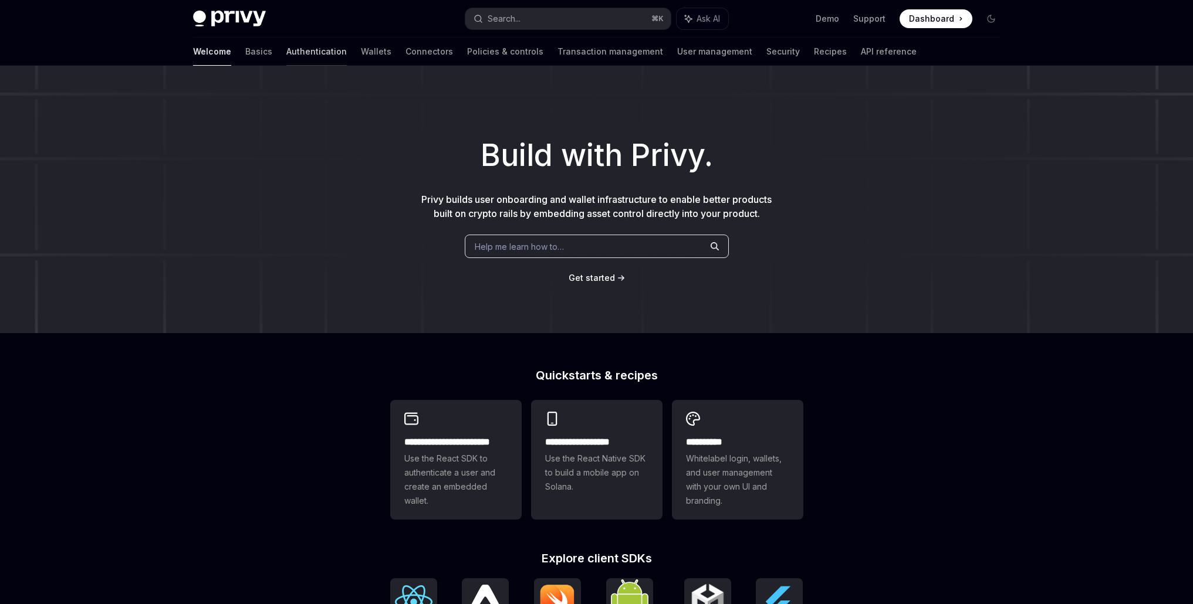
click at [286, 60] on link "Authentication" at bounding box center [316, 52] width 60 height 28
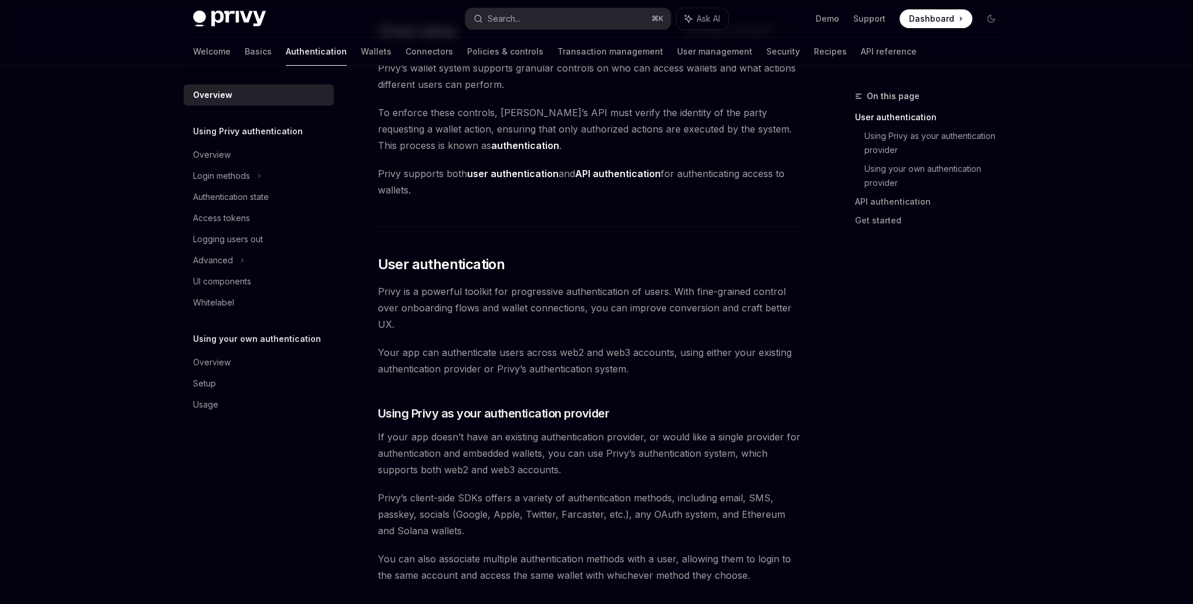
scroll to position [104, 0]
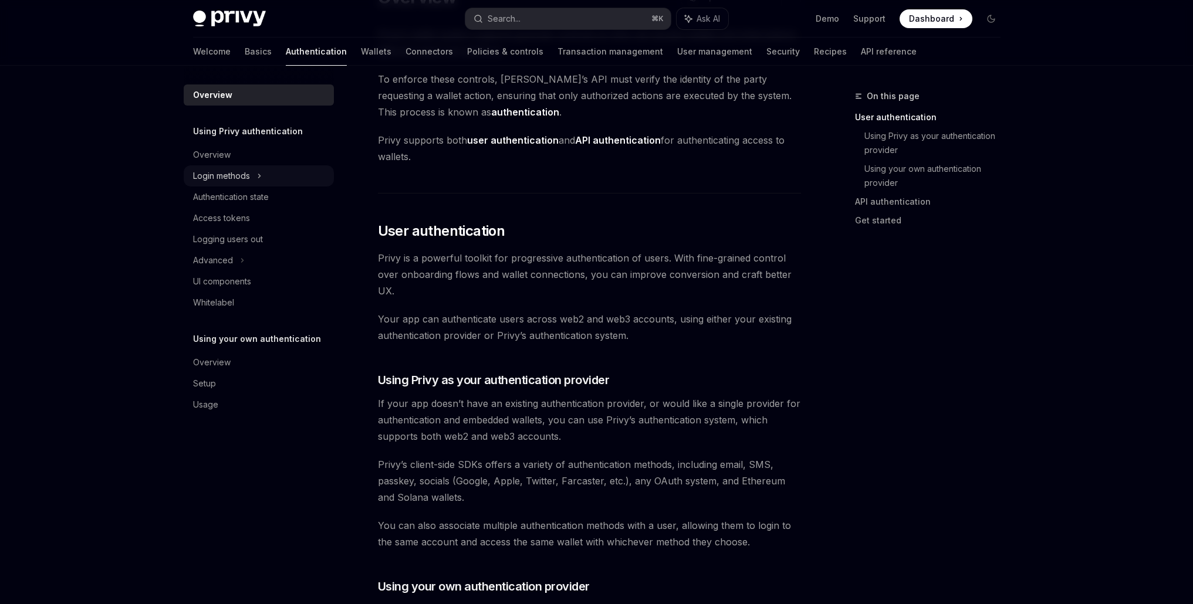
click at [235, 173] on div "Login methods" at bounding box center [221, 176] width 57 height 14
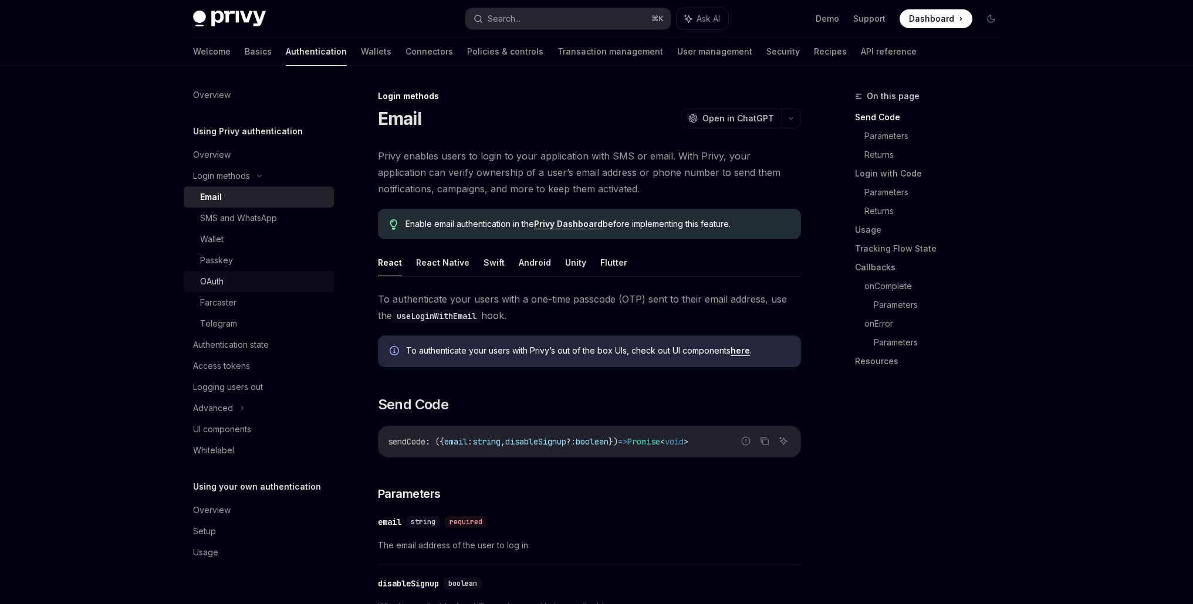
click at [236, 281] on div "OAuth" at bounding box center [263, 282] width 127 height 14
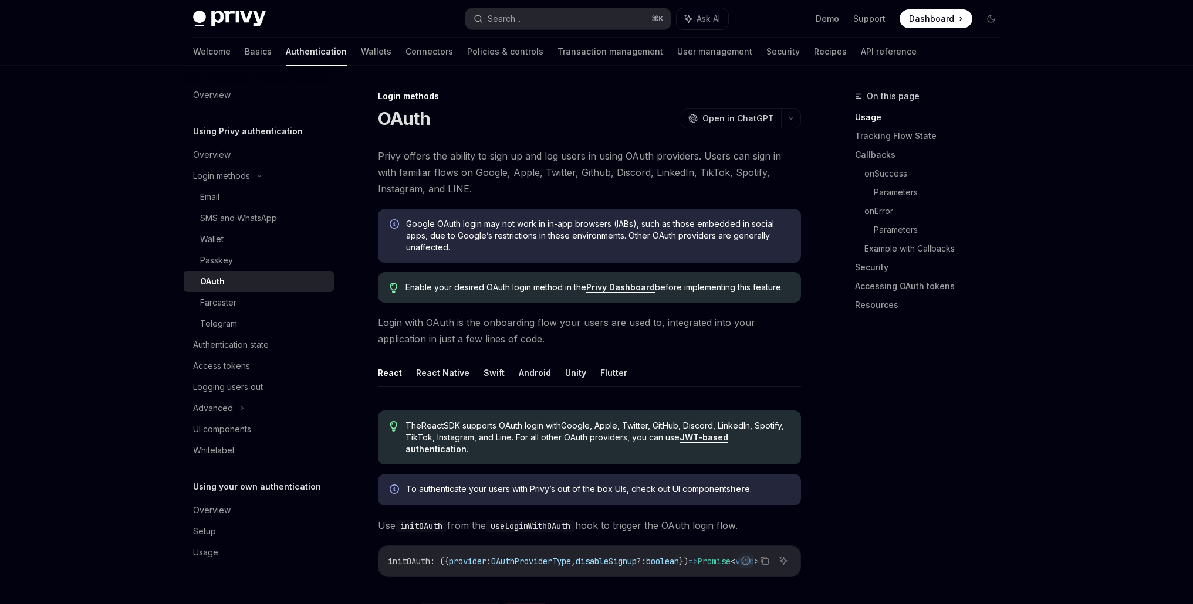
type textarea "*"
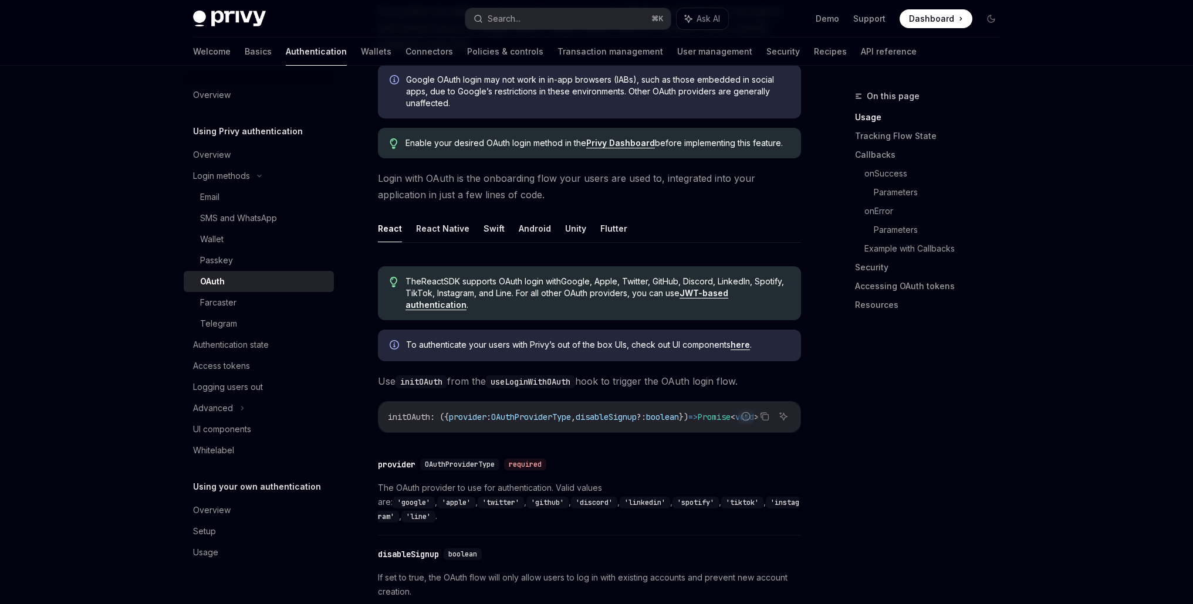
click at [985, 445] on div "On this page Usage Tracking Flow State Callbacks onSuccess Parameters onError P…" at bounding box center [921, 346] width 178 height 515
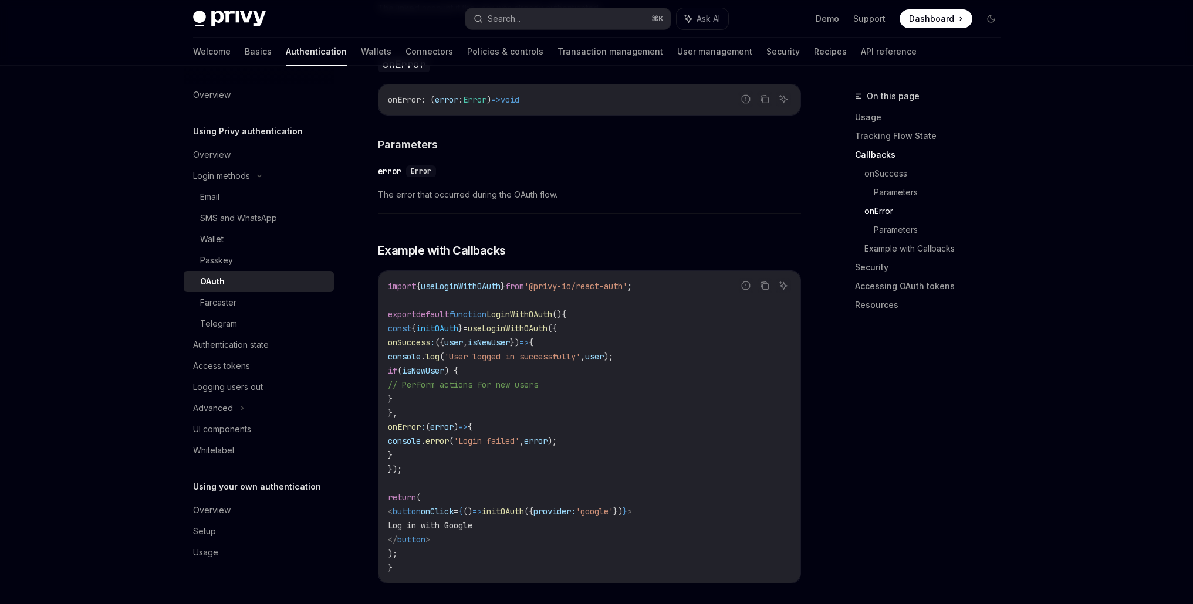
scroll to position [2092, 0]
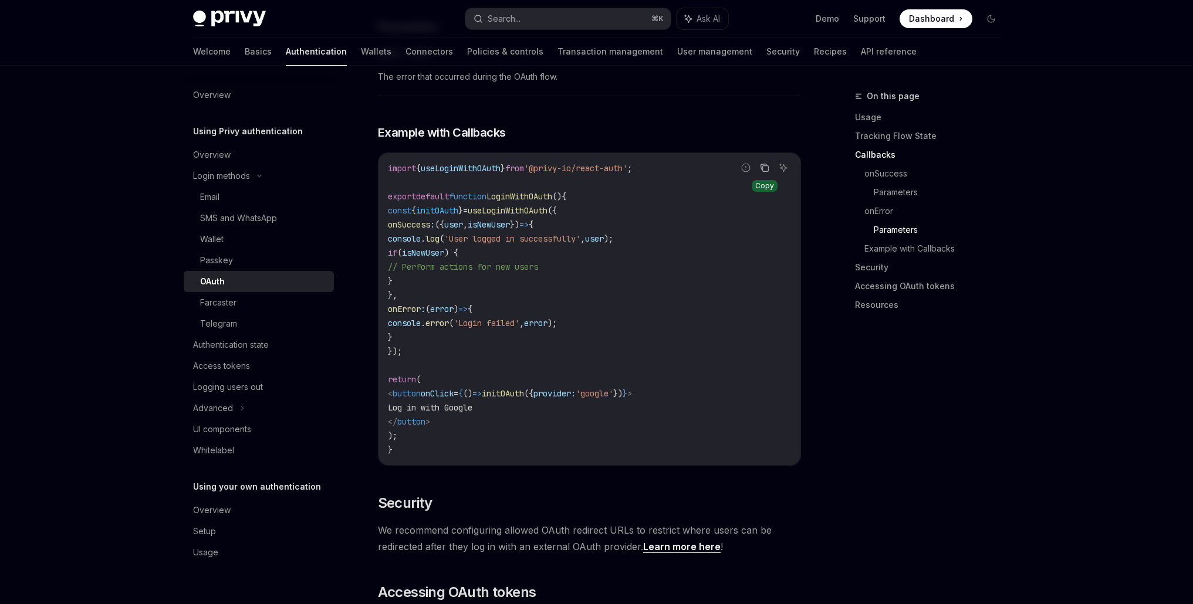
click at [764, 164] on icon "Copy the contents from the code block" at bounding box center [764, 167] width 9 height 9
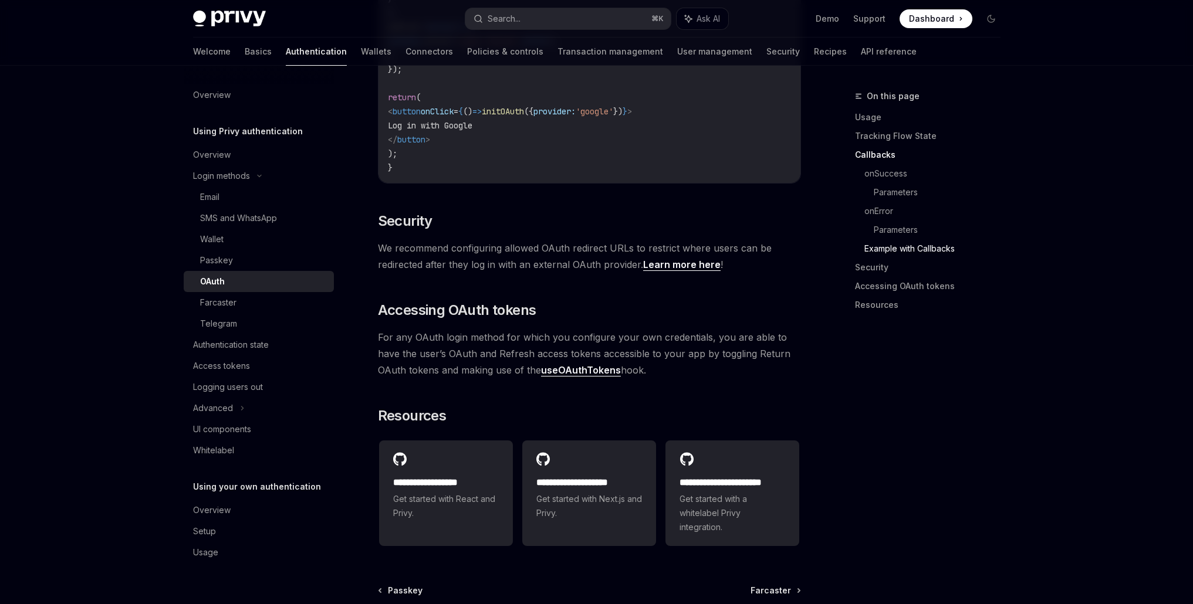
scroll to position [2491, 0]
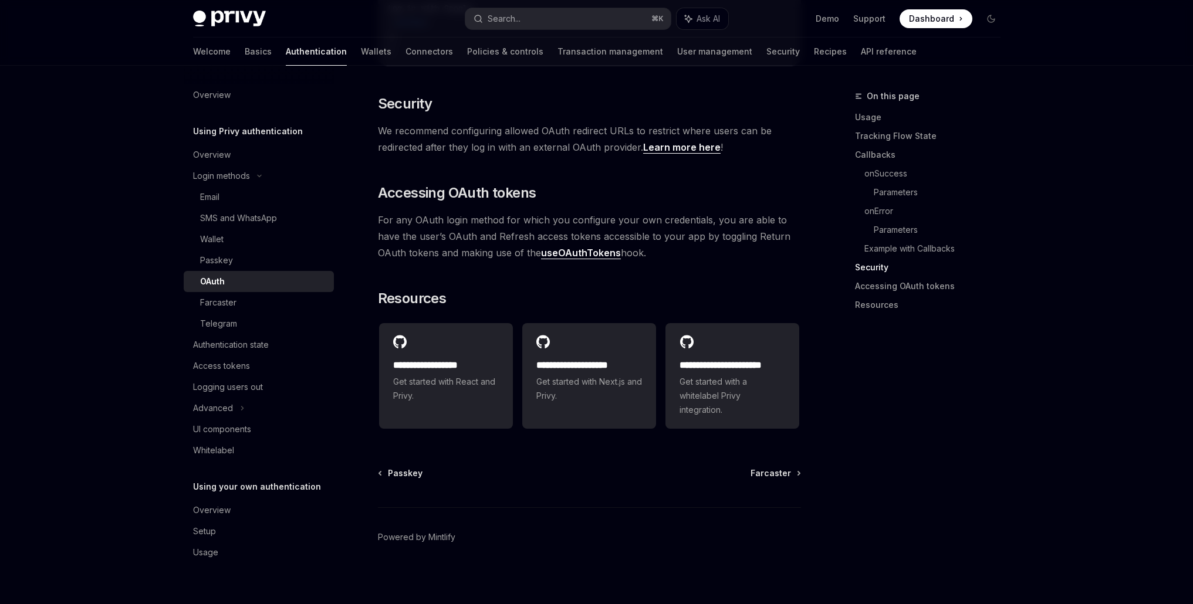
click at [681, 142] on link "Learn more here" at bounding box center [681, 147] width 77 height 12
type textarea "*"
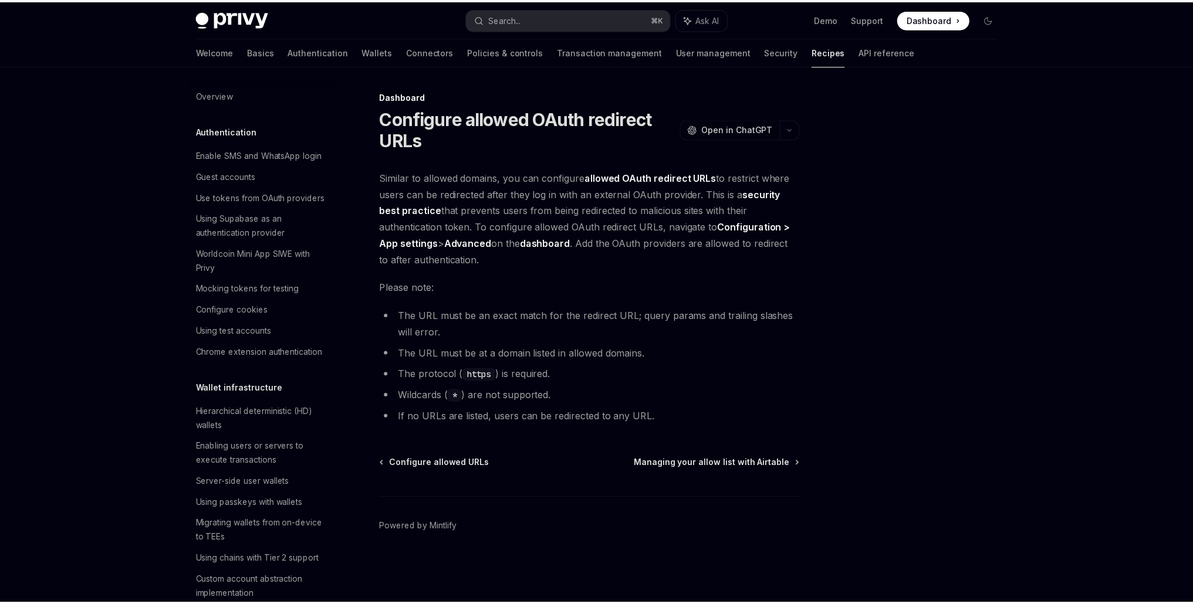
scroll to position [640, 0]
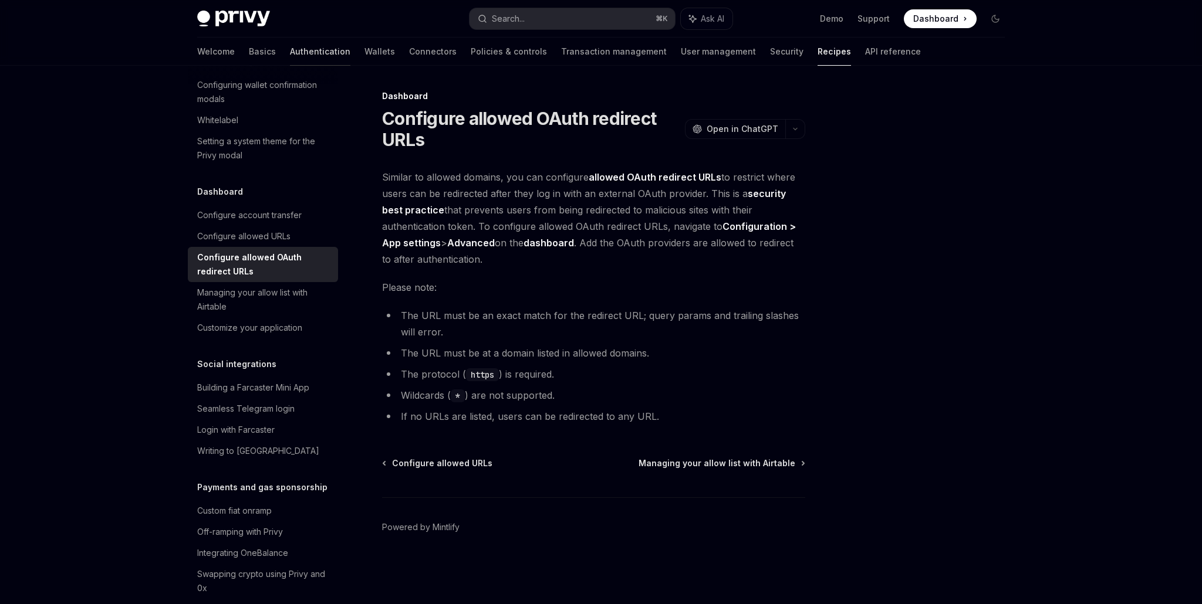
click at [293, 53] on link "Authentication" at bounding box center [320, 52] width 60 height 28
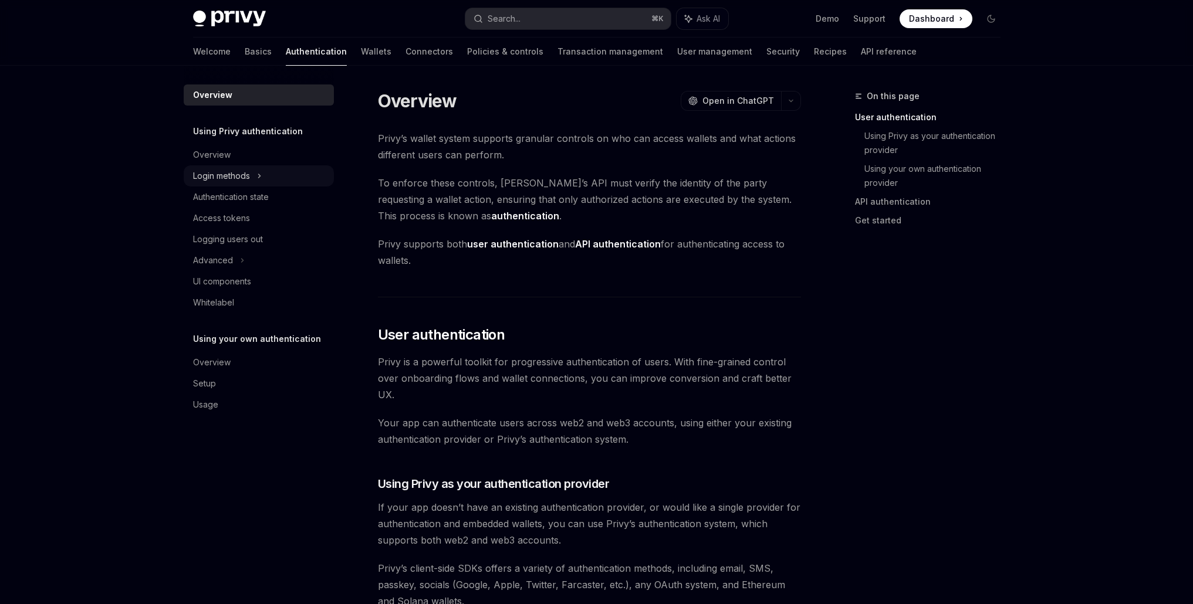
click at [257, 175] on icon at bounding box center [259, 176] width 5 height 14
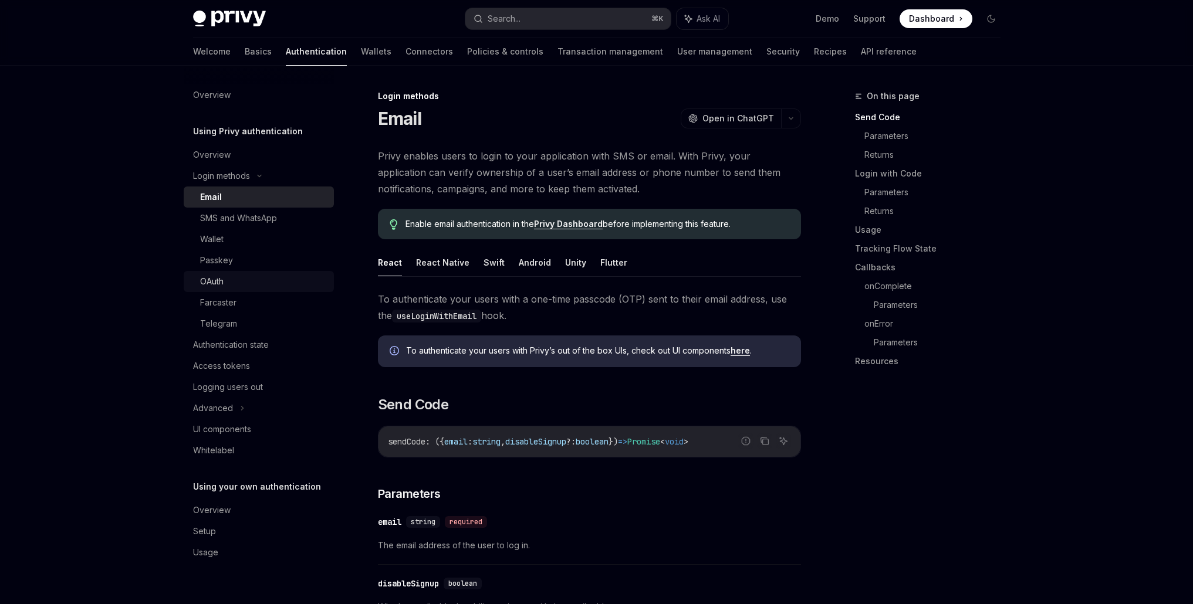
click at [243, 282] on div "OAuth" at bounding box center [263, 282] width 127 height 14
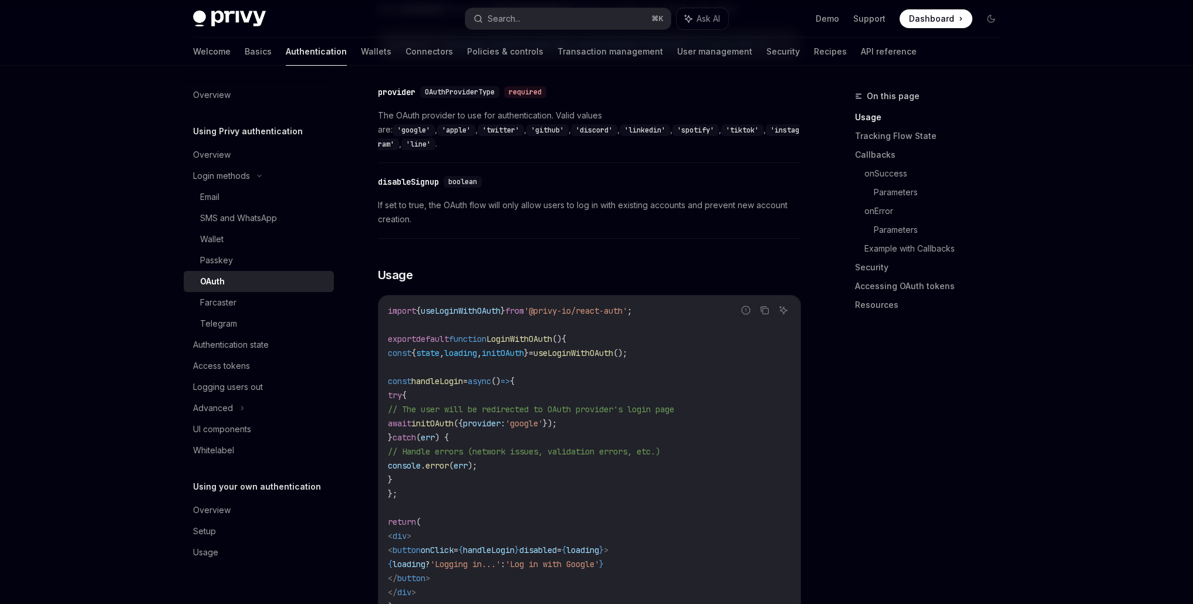
scroll to position [629, 0]
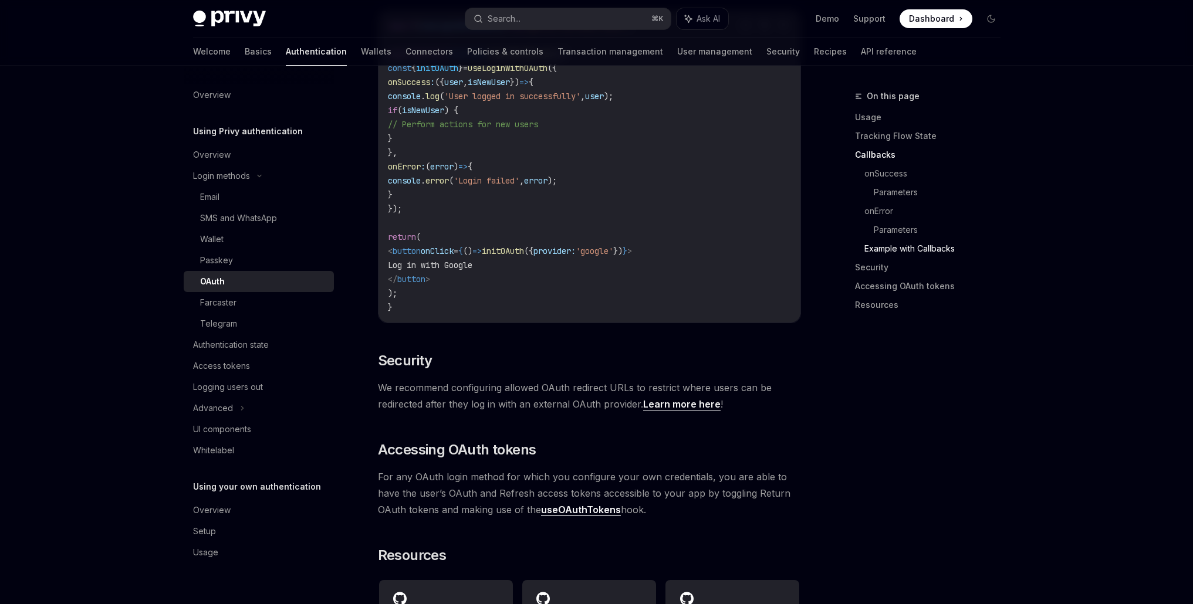
scroll to position [2387, 0]
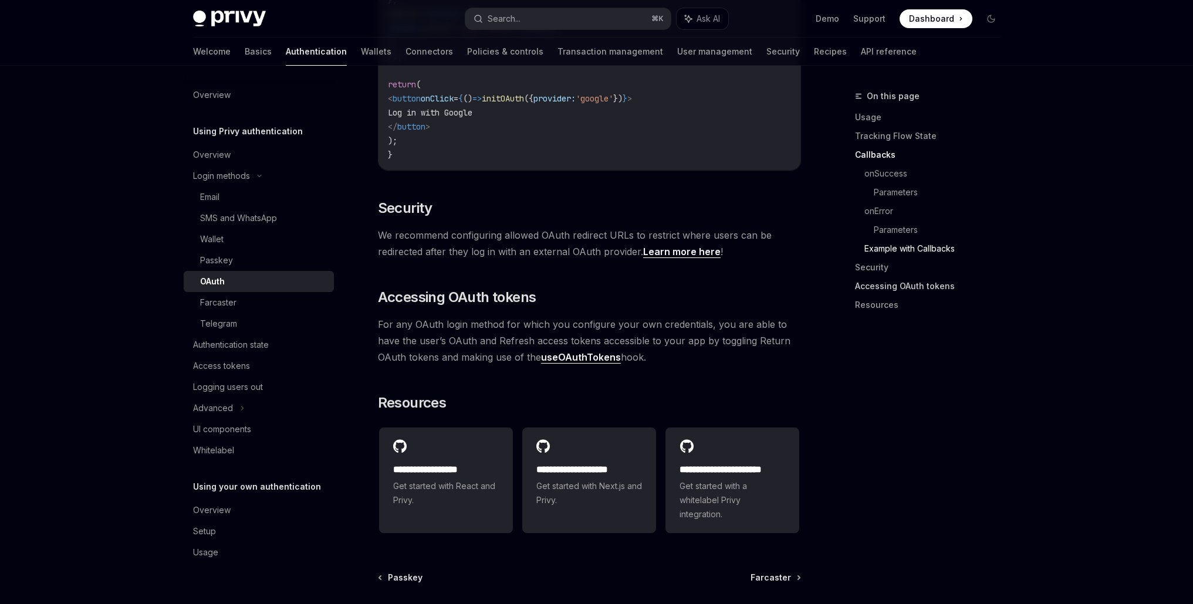
click at [899, 288] on link "Accessing OAuth tokens" at bounding box center [932, 286] width 155 height 19
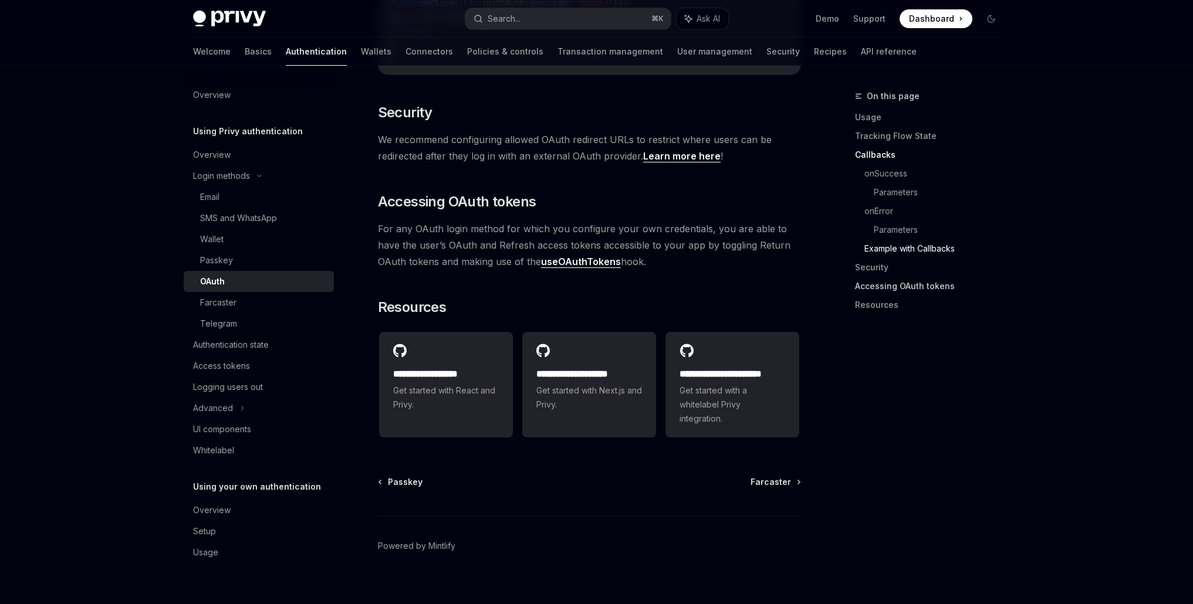
scroll to position [2491, 0]
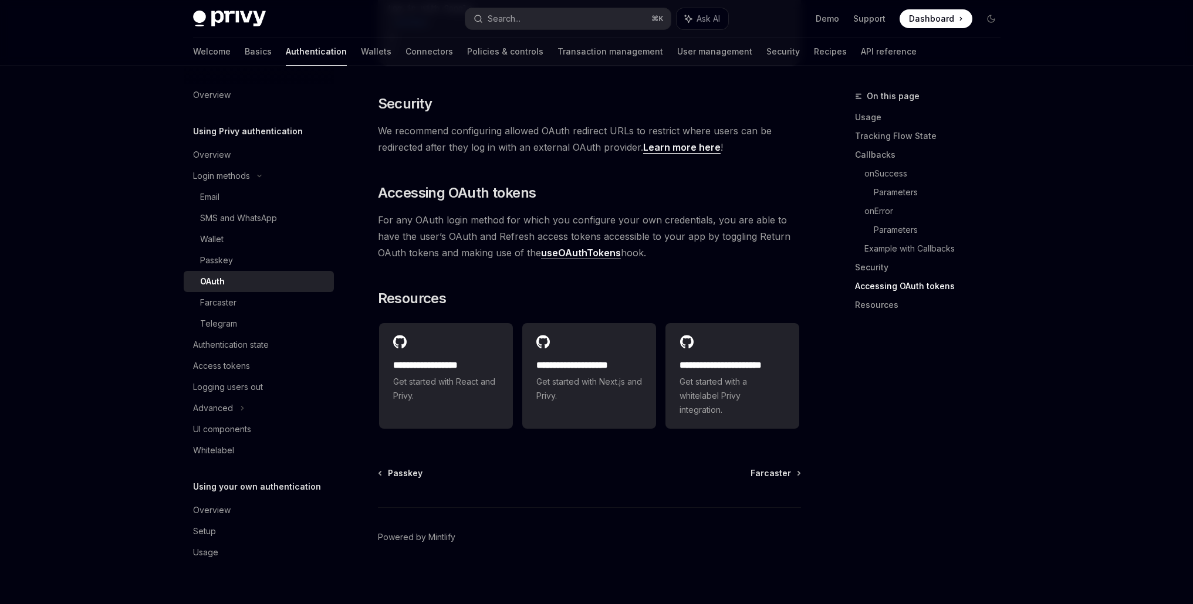
click at [552, 248] on link "useOAuthTokens" at bounding box center [581, 253] width 80 height 12
type textarea "*"
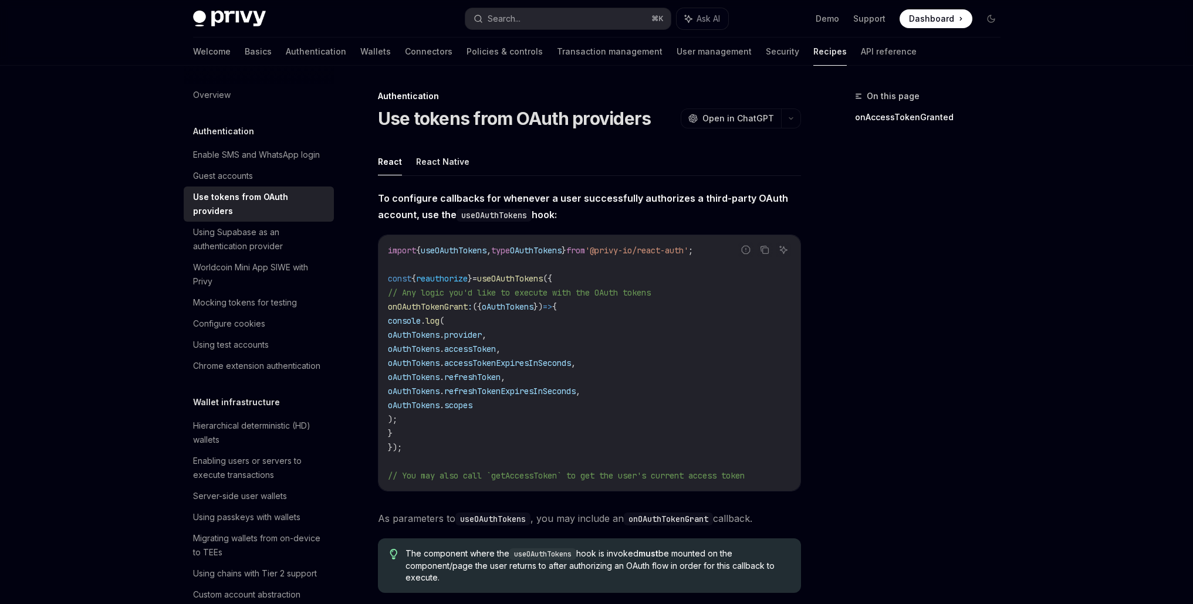
click at [405, 455] on code "import { useOAuthTokens , type OAuthTokens } from '@privy-io/react-auth' ; cons…" at bounding box center [589, 363] width 403 height 239
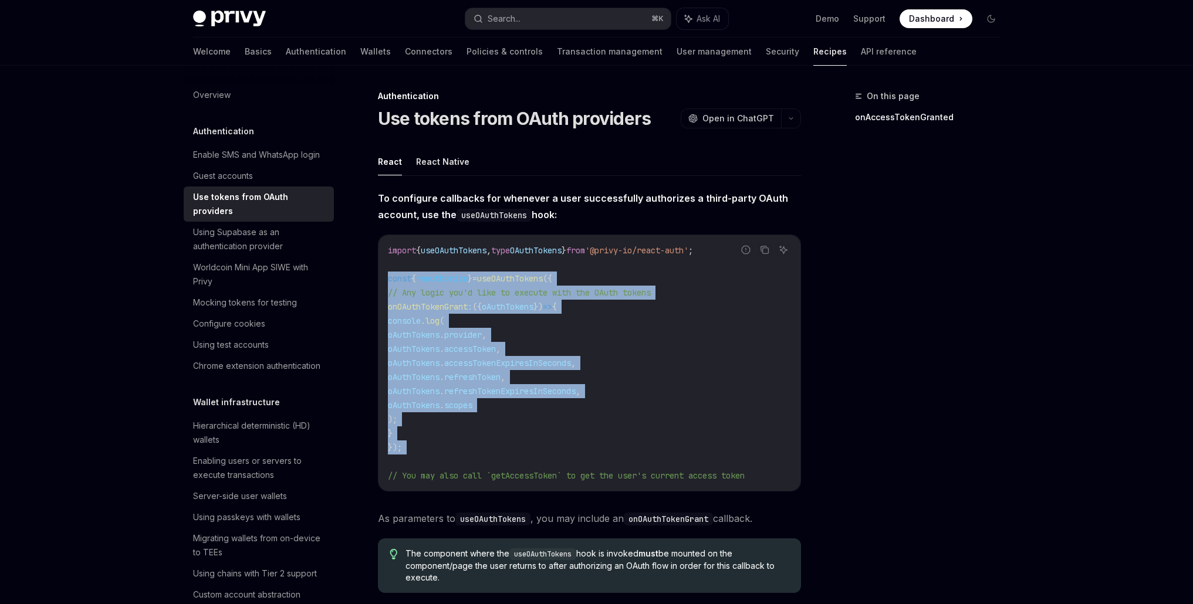
drag, startPoint x: 430, startPoint y: 458, endPoint x: 383, endPoint y: 280, distance: 183.9
click at [383, 280] on div "import { useOAuthTokens , type OAuthTokens } from '@privy-io/react-auth' ; cons…" at bounding box center [590, 363] width 422 height 256
copy code "const { reauthorize } = useOAuthTokens ({ // Any logic you'd like to execute wi…"
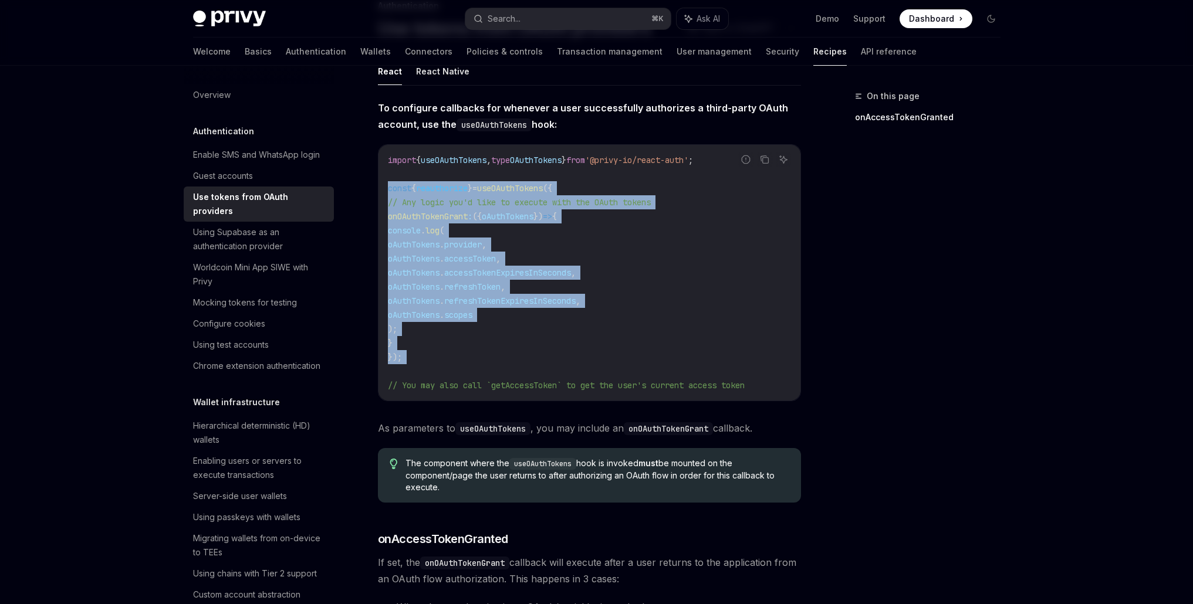
scroll to position [93, 0]
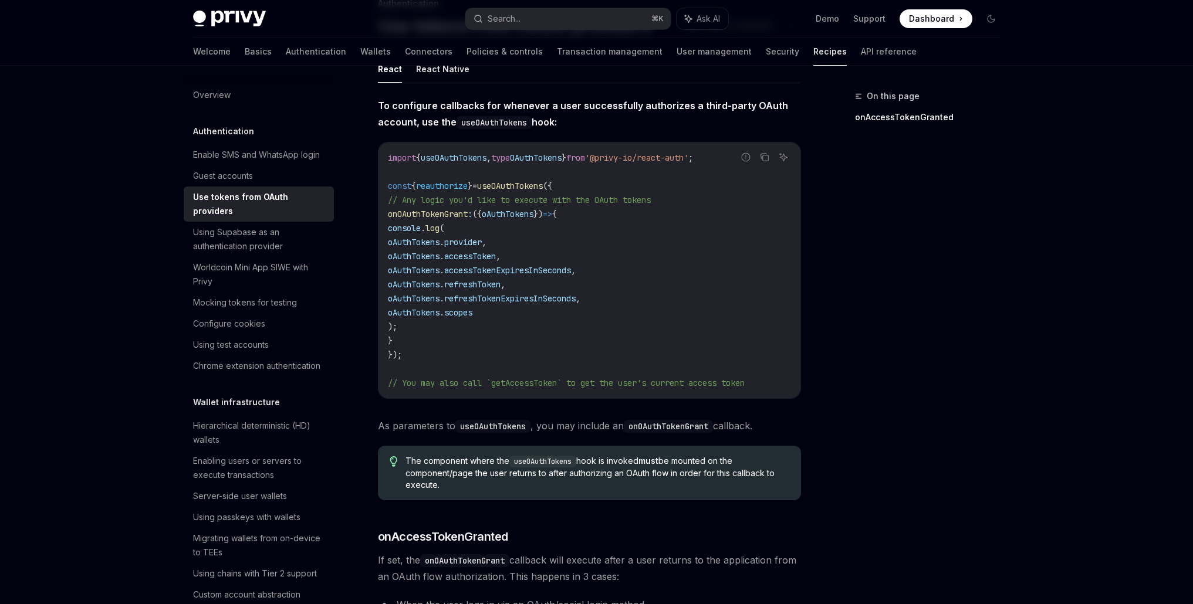
click at [1011, 443] on div "Overview Authentication Enable SMS and WhatsApp login Guest accounts Use tokens…" at bounding box center [597, 576] width 864 height 1207
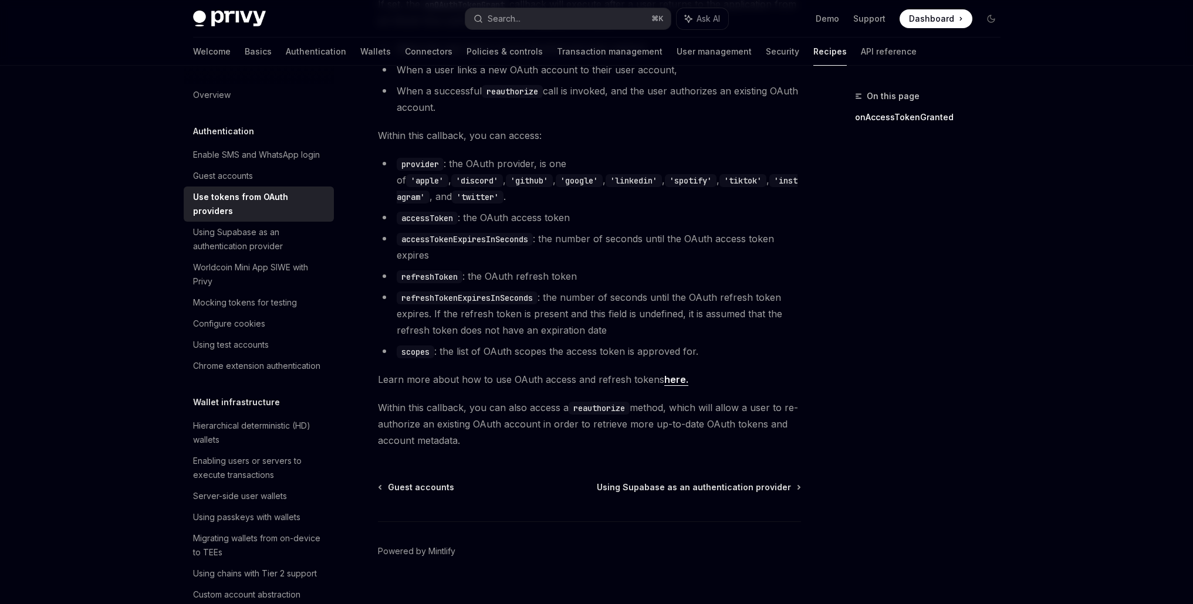
scroll to position [648, 0]
click at [671, 374] on link "here." at bounding box center [676, 380] width 24 height 12
click at [933, 275] on div "On this page onAccessTokenGranted" at bounding box center [921, 346] width 178 height 515
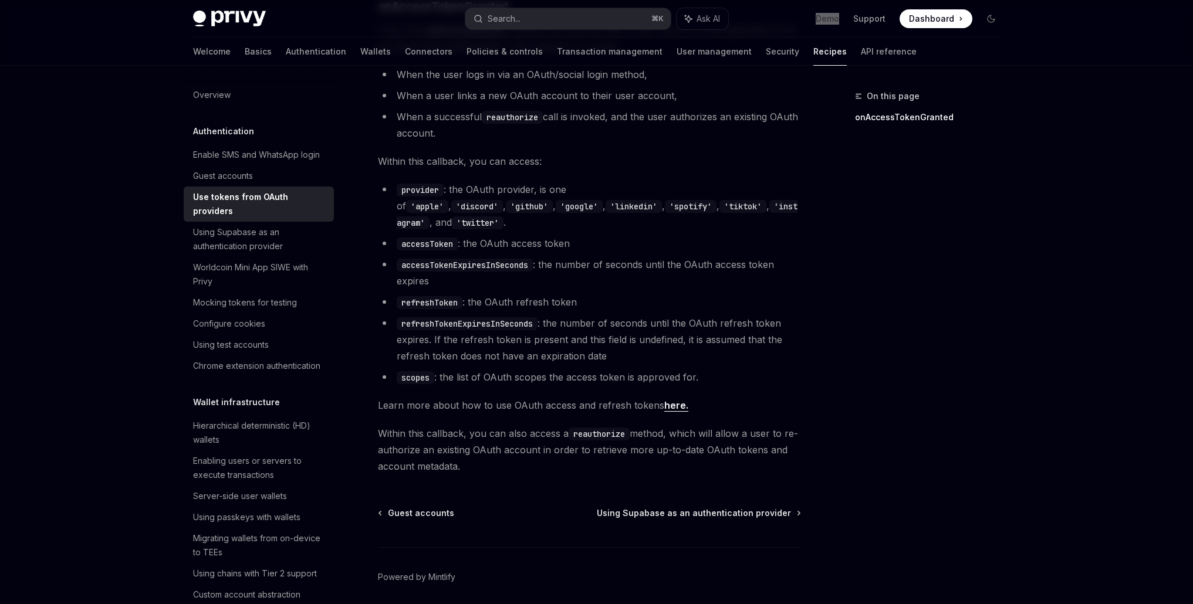
scroll to position [651, 0]
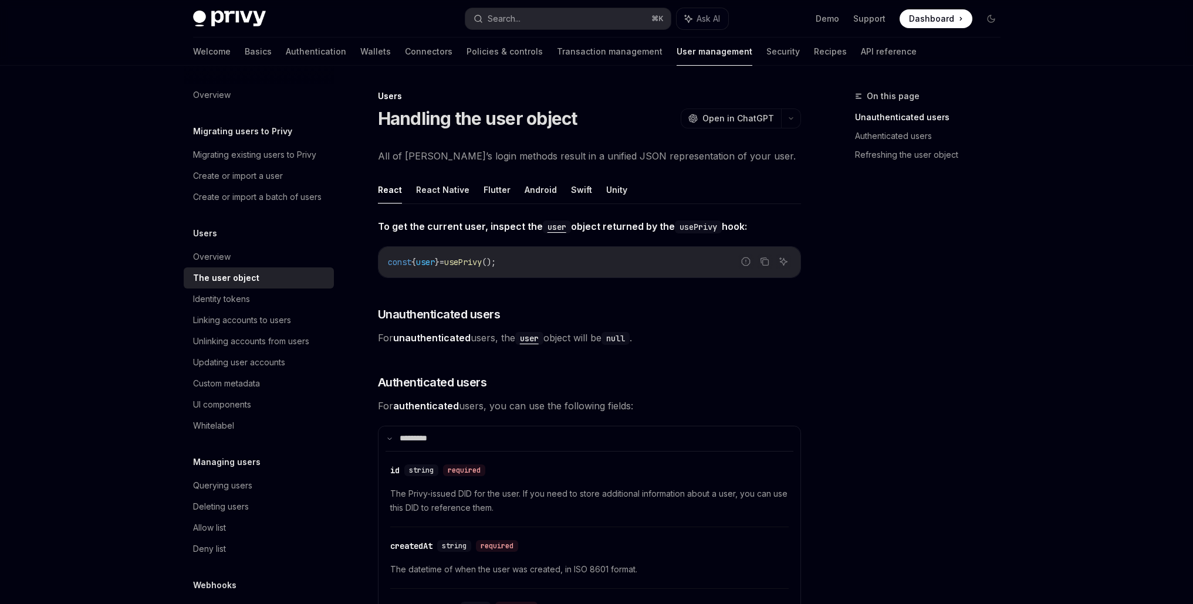
click at [995, 245] on div "On this page Unauthenticated users Authenticated users Refreshing the user obje…" at bounding box center [921, 346] width 178 height 515
click at [915, 329] on div "On this page Unauthenticated users Authenticated users Refreshing the user obje…" at bounding box center [921, 346] width 178 height 515
click at [896, 136] on link "Authenticated users" at bounding box center [932, 136] width 155 height 19
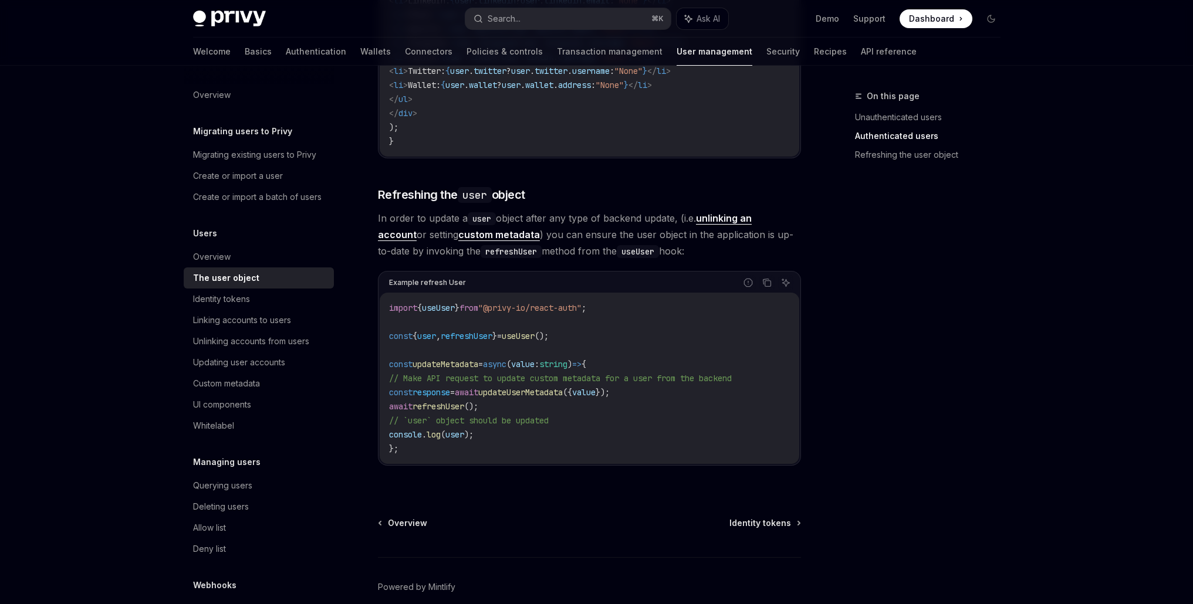
scroll to position [1506, 0]
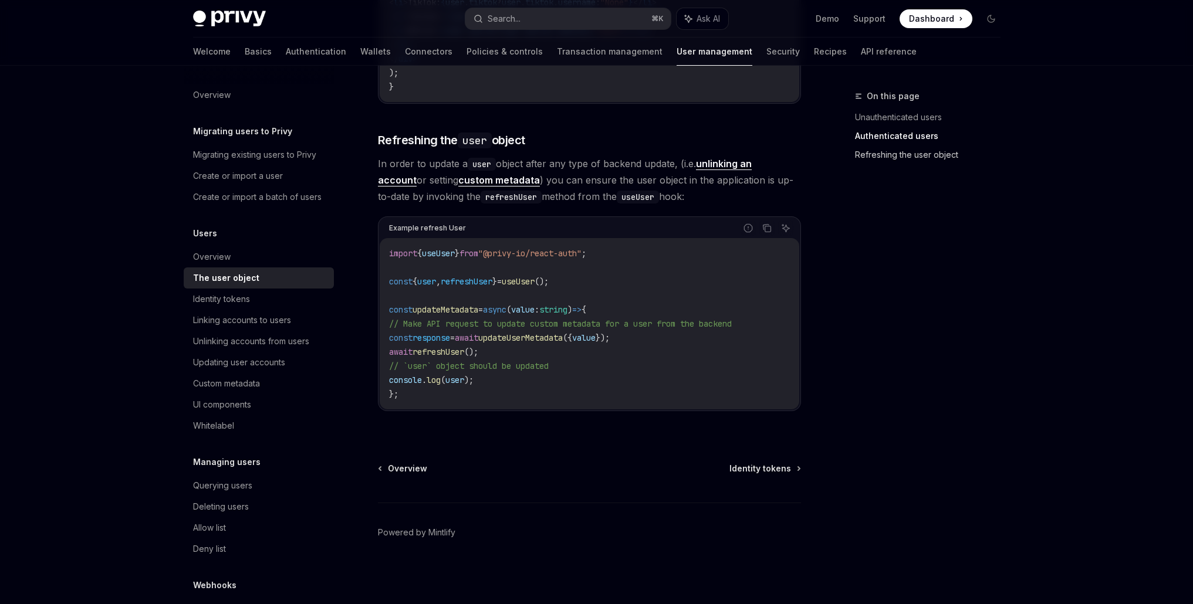
click at [926, 153] on link "Refreshing the user object" at bounding box center [932, 155] width 155 height 19
click at [778, 473] on span "Identity tokens" at bounding box center [760, 469] width 62 height 12
type textarea "*"
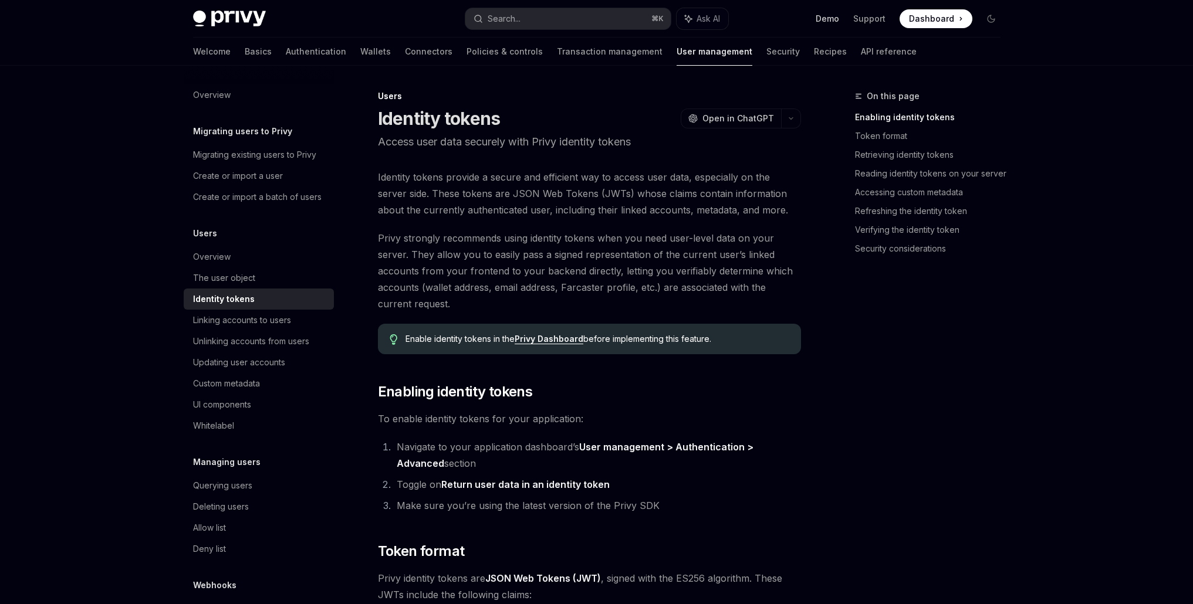
click at [836, 19] on link "Demo" at bounding box center [827, 19] width 23 height 12
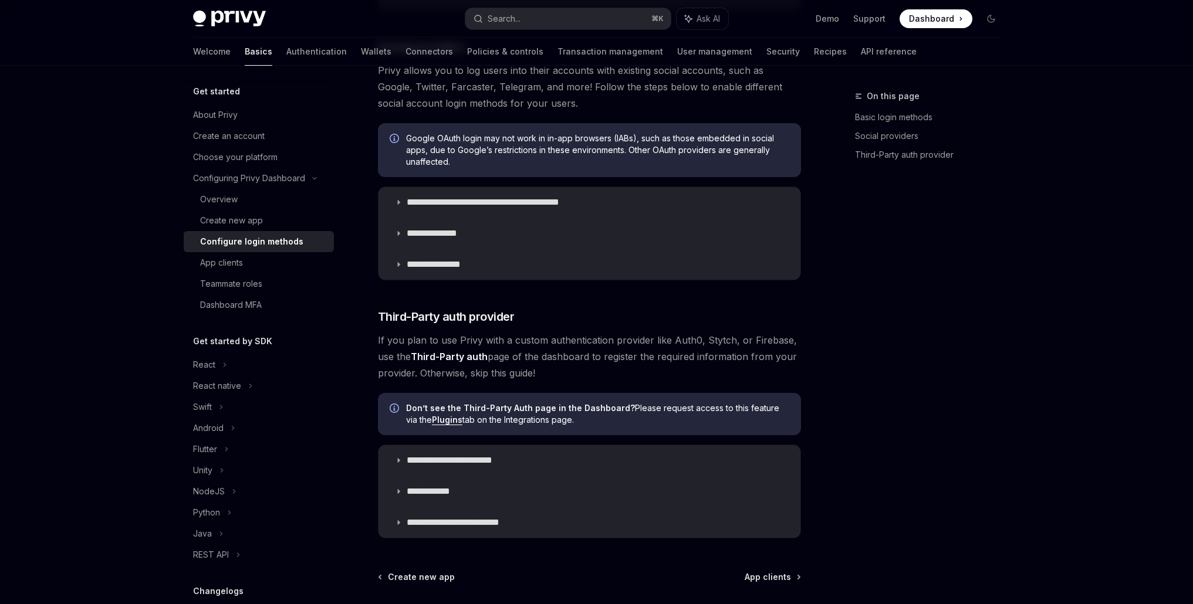
scroll to position [518, 0]
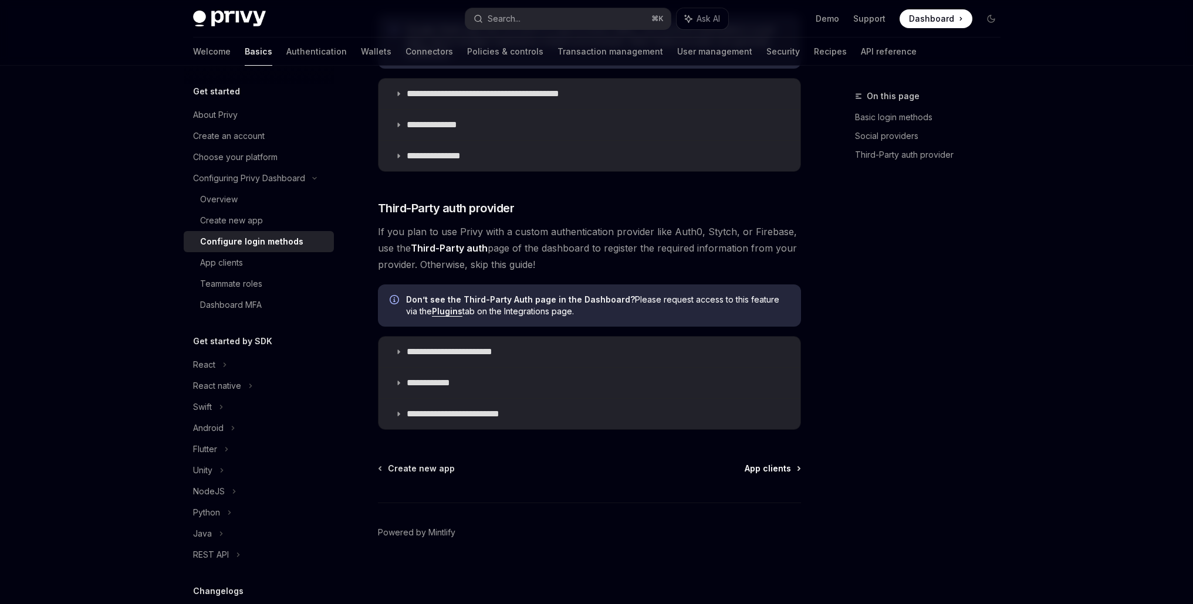
click at [793, 468] on link "App clients" at bounding box center [772, 469] width 55 height 12
type textarea "*"
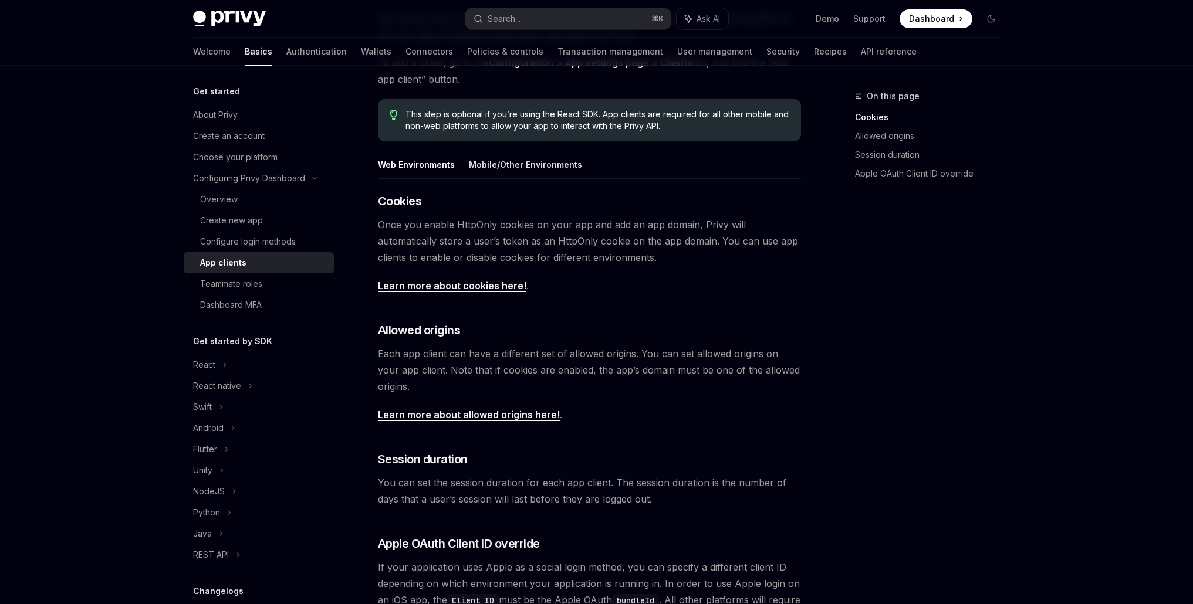
scroll to position [333, 0]
